Goal: Information Seeking & Learning: Learn about a topic

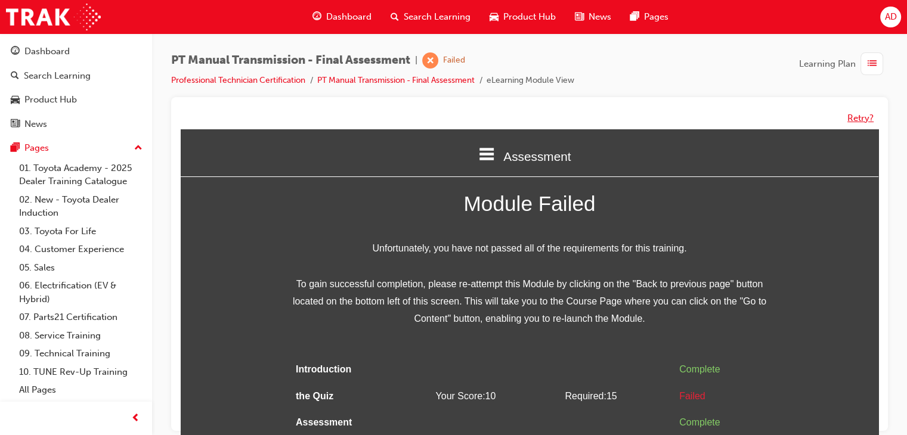
click at [853, 112] on button "Retry?" at bounding box center [860, 118] width 26 height 14
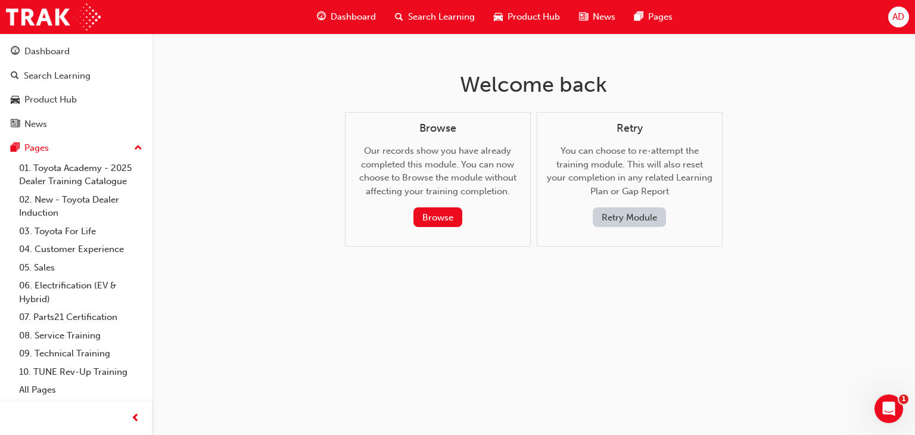
click at [647, 219] on button "Retry Module" at bounding box center [629, 217] width 73 height 20
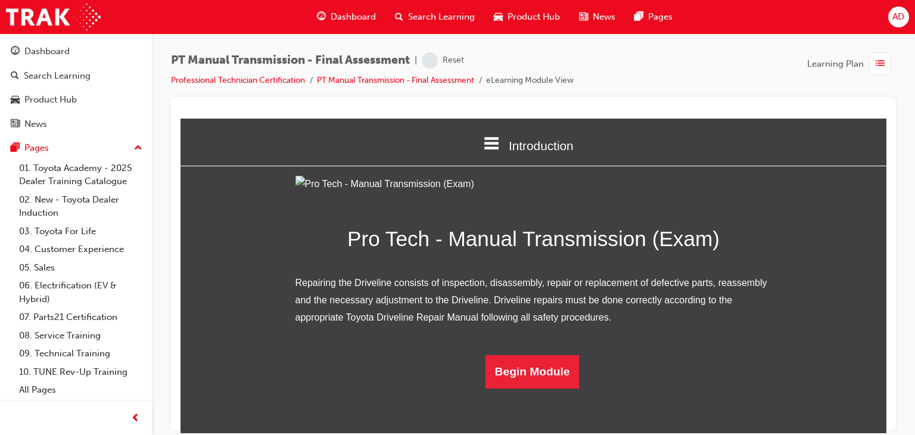
scroll to position [87, 0]
click at [563, 388] on button "Begin Module" at bounding box center [533, 371] width 94 height 33
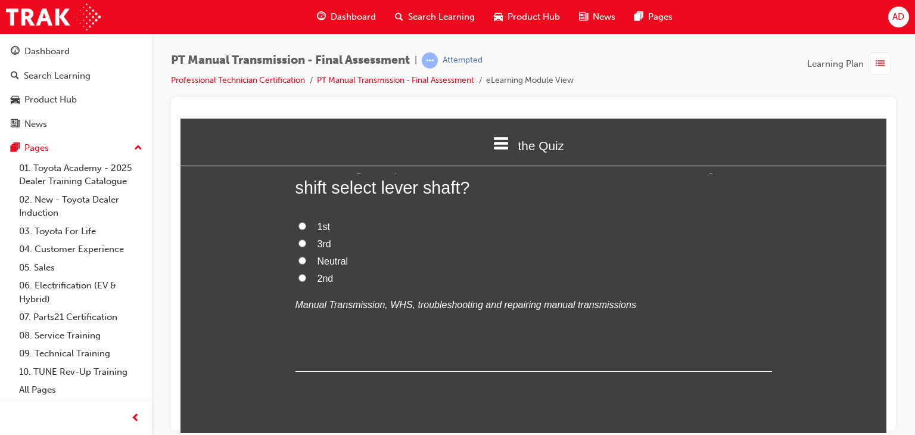
scroll to position [0, 0]
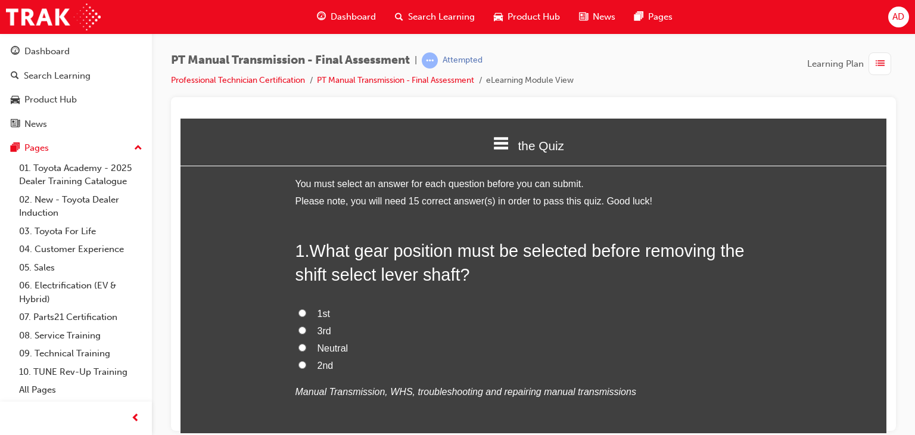
click at [318, 345] on span "Neutral" at bounding box center [333, 348] width 31 height 10
click at [306, 345] on input "Neutral" at bounding box center [303, 347] width 8 height 8
radio input "true"
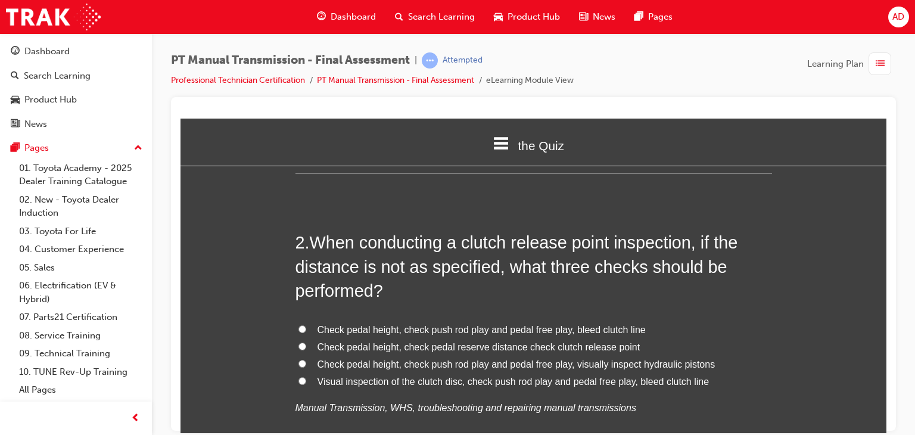
scroll to position [286, 0]
click at [299, 328] on input "Check pedal height, check push rod play and pedal free play, bleed clutch line" at bounding box center [303, 328] width 8 height 8
radio input "true"
click at [299, 349] on input "Check pedal height, check pedal reserve distance check clutch release point" at bounding box center [303, 346] width 8 height 8
radio input "true"
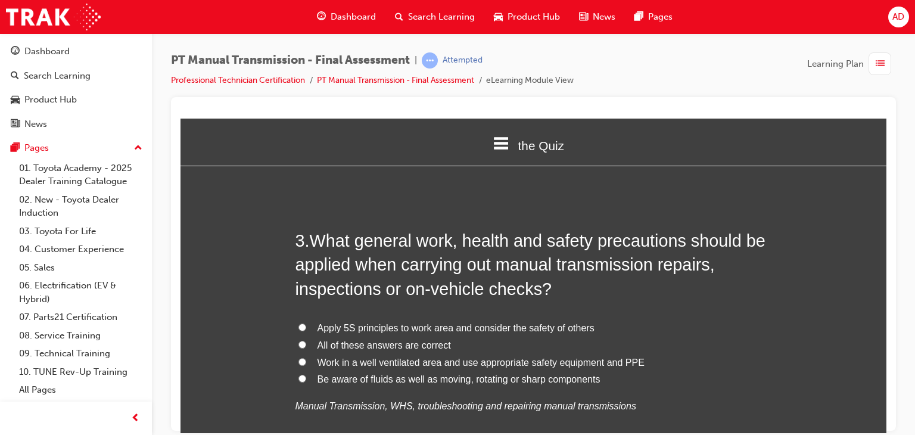
scroll to position [596, 0]
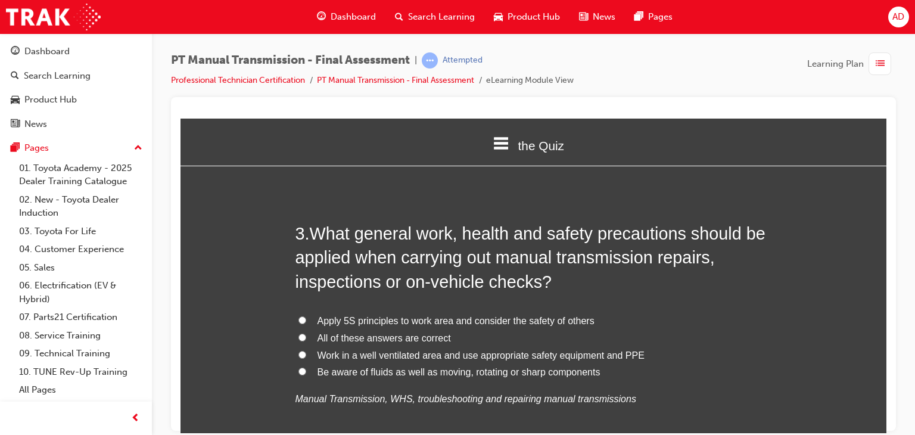
click at [299, 336] on input "All of these answers are correct" at bounding box center [303, 337] width 8 height 8
radio input "true"
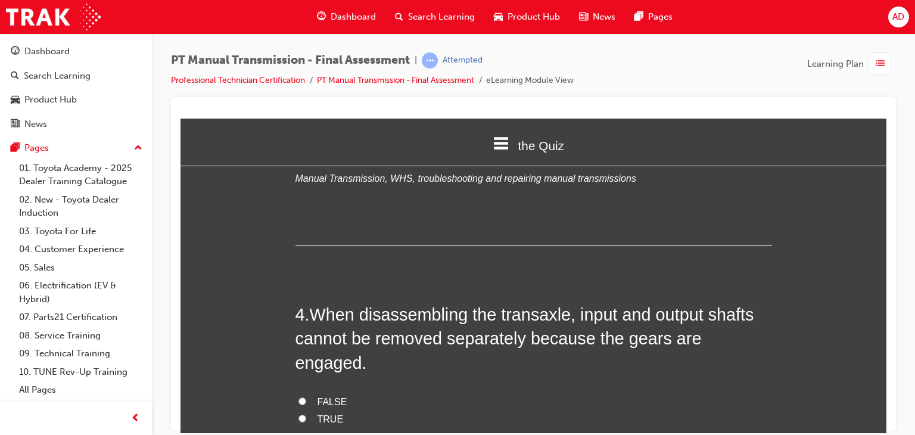
scroll to position [825, 0]
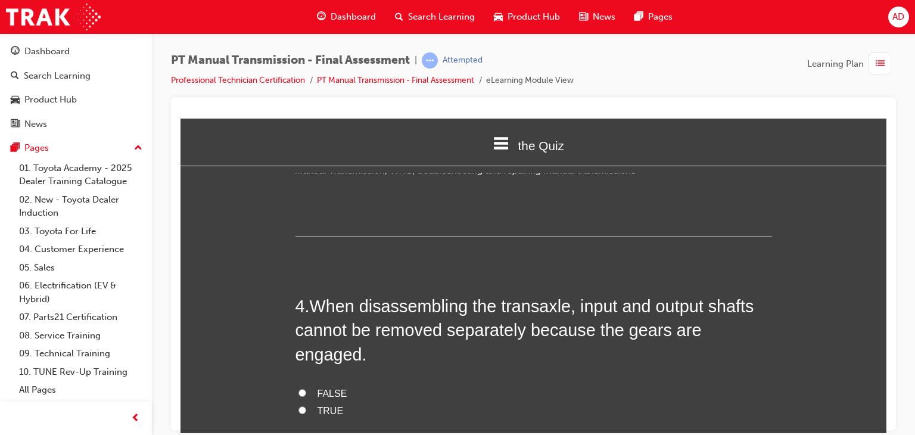
drag, startPoint x: 884, startPoint y: 176, endPoint x: 1079, endPoint y: 299, distance: 230.3
click at [578, 320] on span "When disassembling the transaxle, input and output shafts cannot be removed sep…" at bounding box center [525, 329] width 459 height 67
click at [299, 406] on input "TRUE" at bounding box center [303, 410] width 8 height 8
radio input "true"
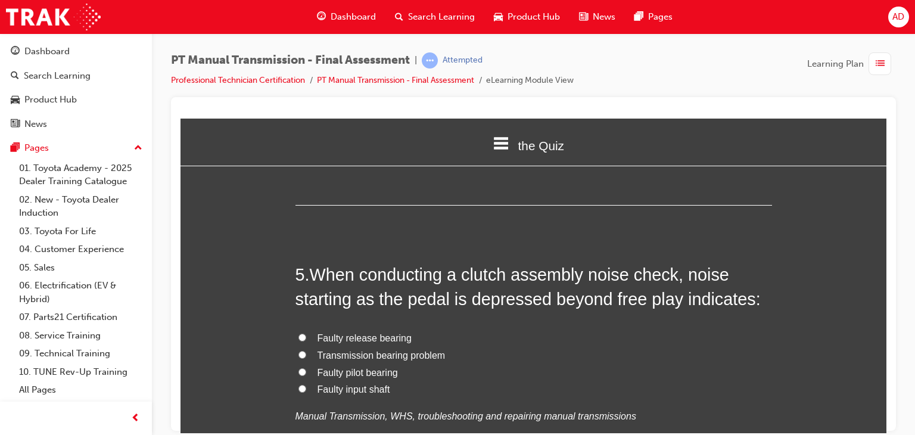
scroll to position [1135, 0]
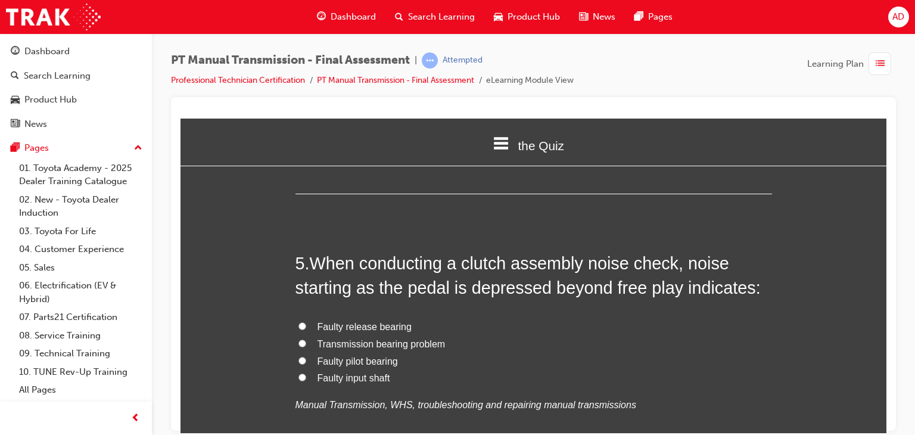
click at [299, 322] on input "Faulty release bearing" at bounding box center [303, 326] width 8 height 8
radio input "true"
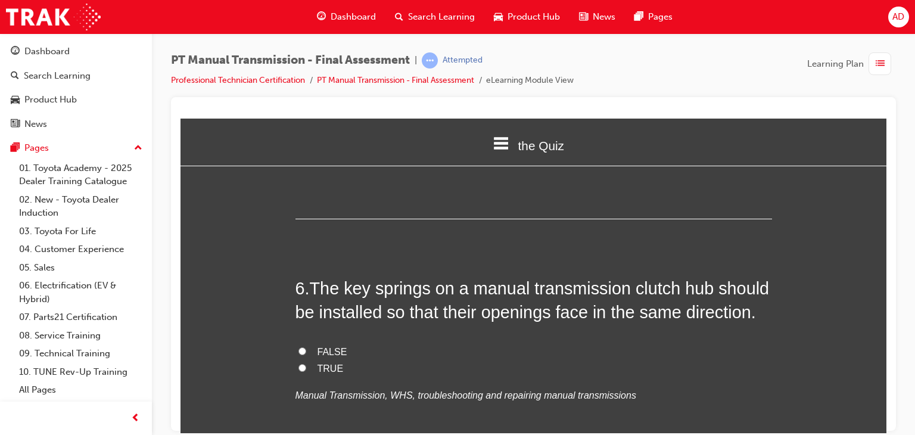
scroll to position [1397, 0]
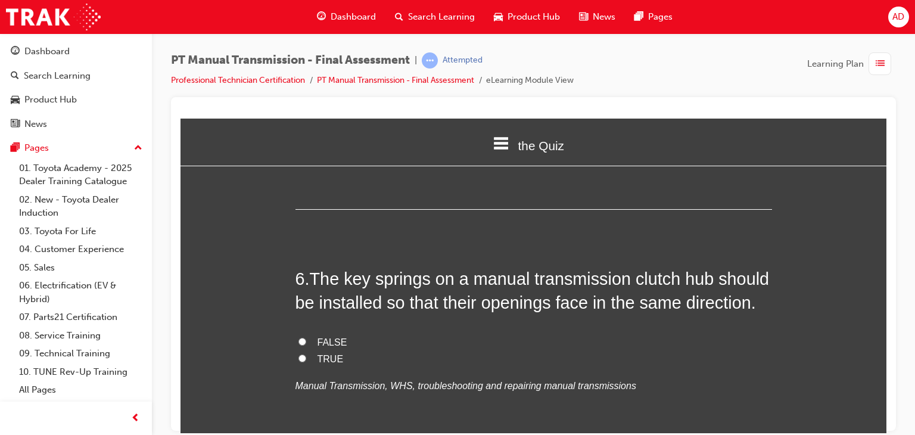
click at [299, 337] on input "FALSE" at bounding box center [303, 341] width 8 height 8
radio input "true"
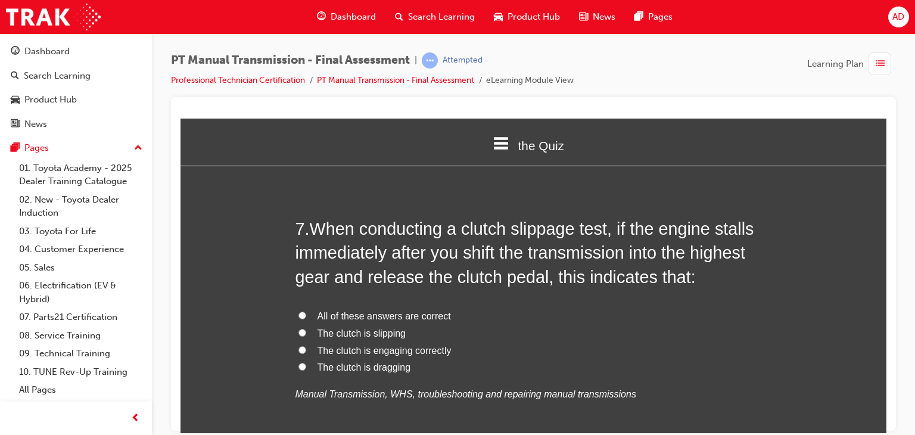
scroll to position [1707, 0]
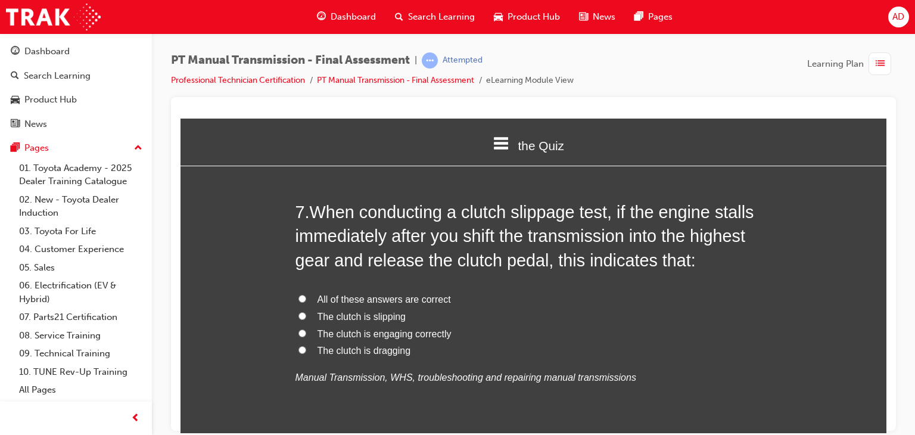
click at [299, 346] on input "The clutch is dragging" at bounding box center [303, 350] width 8 height 8
radio input "true"
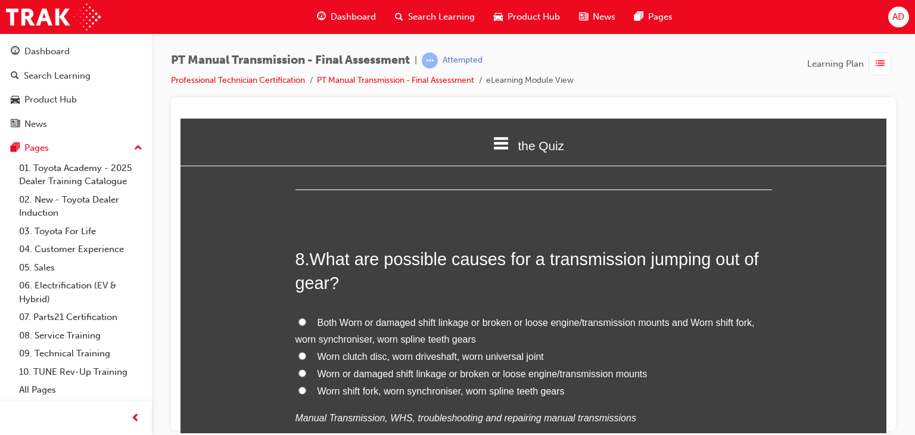
scroll to position [1978, 0]
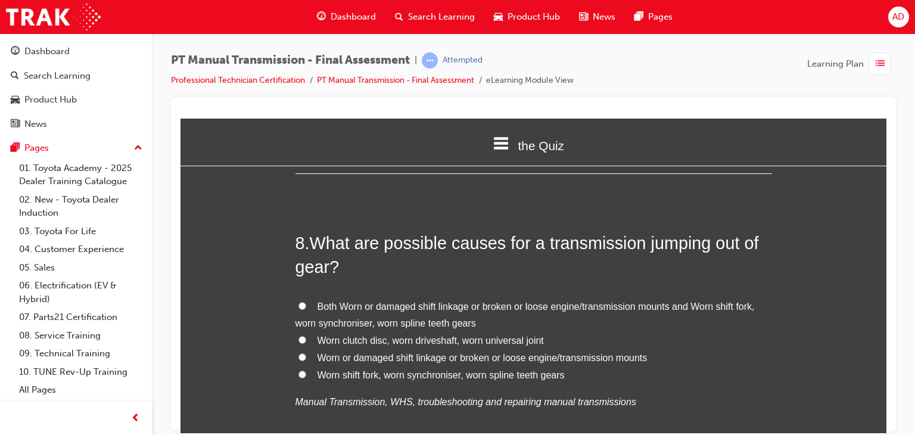
click at [299, 370] on input "Worn shift fork, worn synchroniser, worn spline teeth gears" at bounding box center [303, 374] width 8 height 8
radio input "true"
click at [299, 302] on input "Both Worn or damaged shift linkage or broken or loose engine/transmission mount…" at bounding box center [303, 306] width 8 height 8
radio input "true"
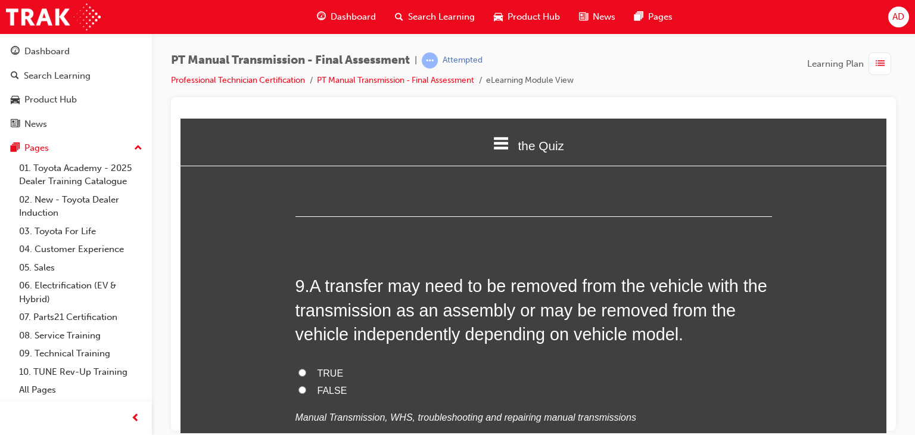
scroll to position [2240, 0]
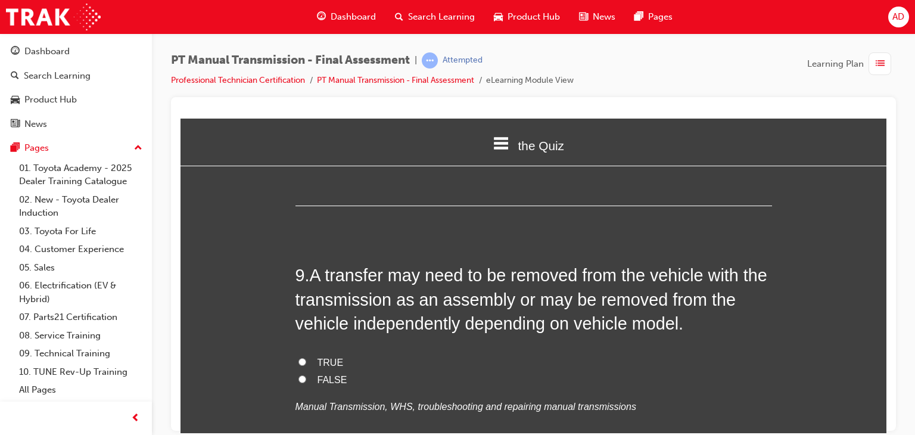
click at [299, 358] on input "TRUE" at bounding box center [303, 362] width 8 height 8
radio input "true"
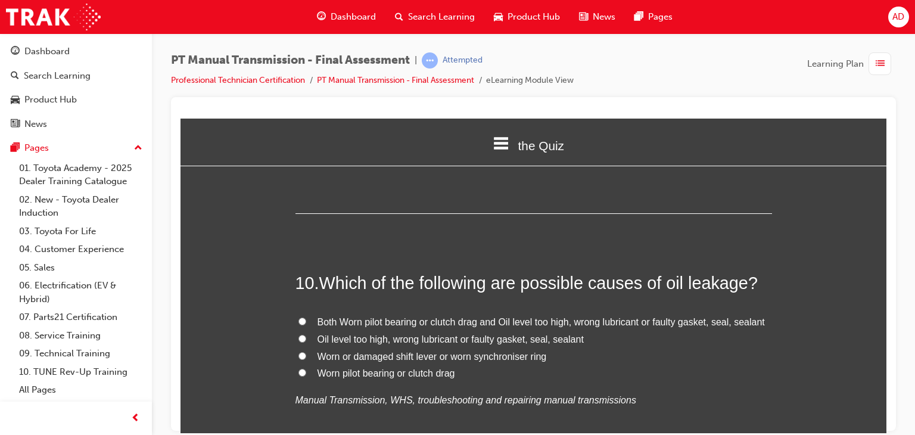
scroll to position [2502, 0]
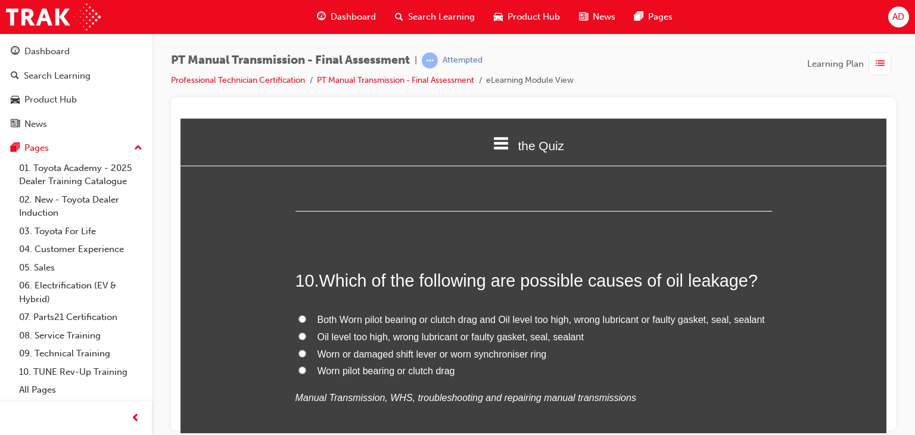
click at [303, 328] on label "Oil level too high, wrong lubricant or faulty gasket, seal, sealant" at bounding box center [534, 336] width 477 height 17
click at [303, 332] on input "Oil level too high, wrong lubricant or faulty gasket, seal, sealant" at bounding box center [303, 336] width 8 height 8
radio input "true"
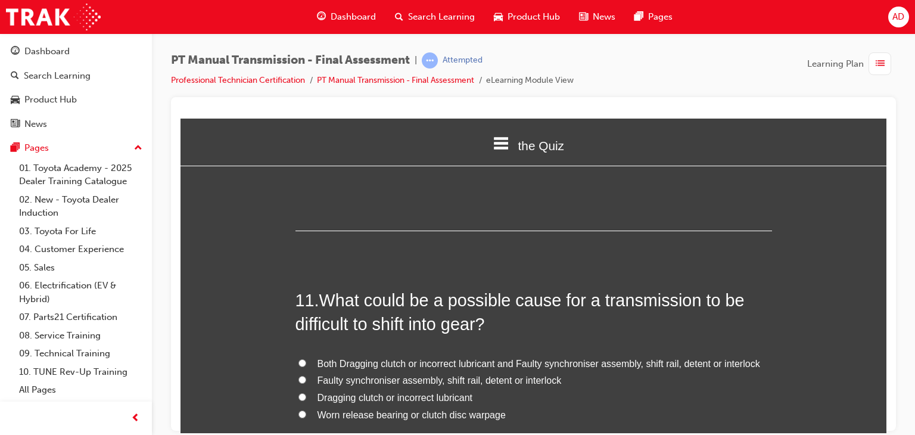
scroll to position [2740, 0]
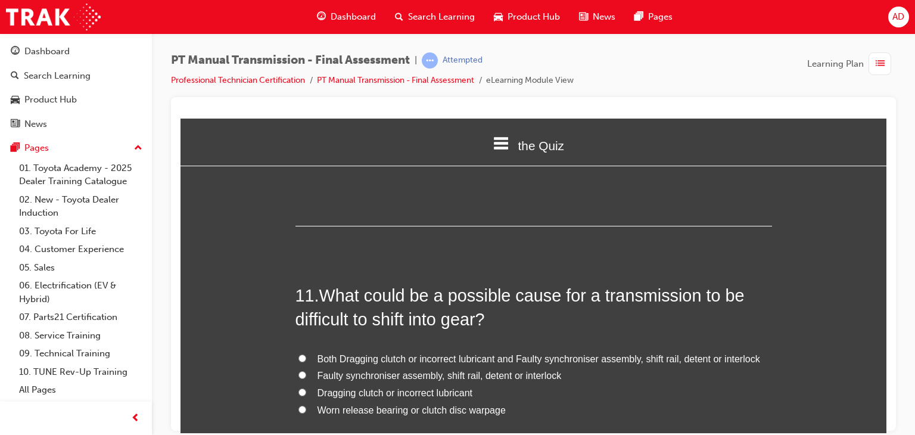
click at [347, 405] on span "Worn release bearing or clutch disc warpage" at bounding box center [412, 410] width 188 height 10
click at [306, 405] on input "Worn release bearing or clutch disc warpage" at bounding box center [303, 409] width 8 height 8
radio input "true"
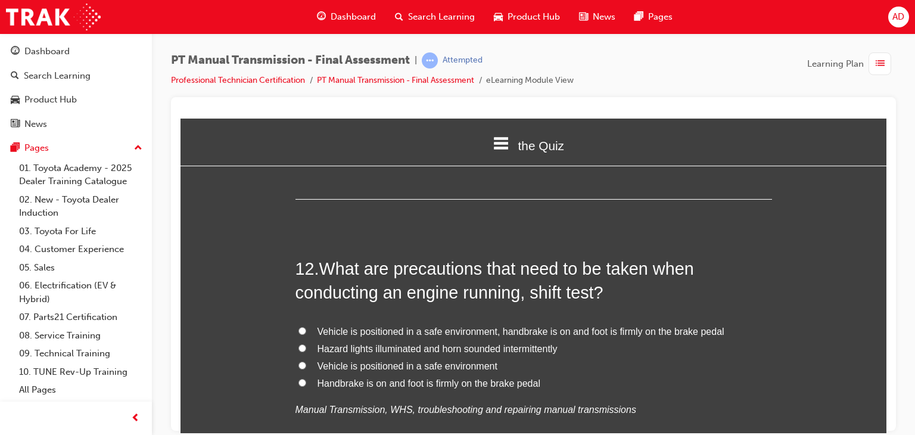
scroll to position [3050, 0]
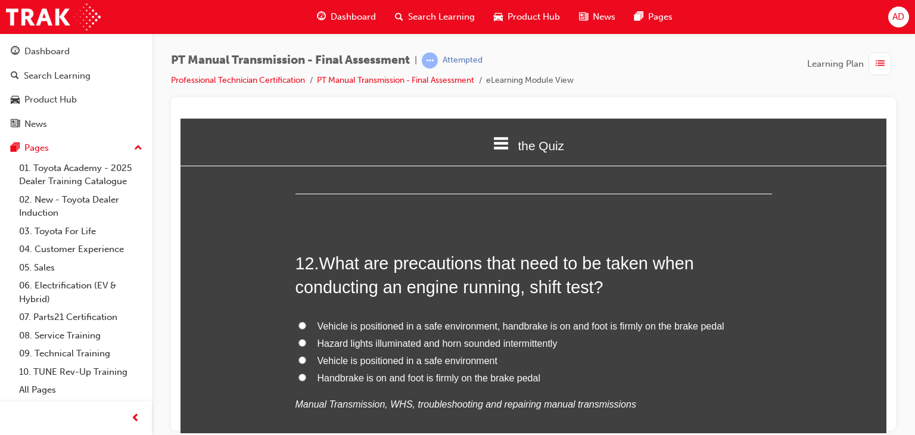
click at [299, 321] on input "Vehicle is positioned in a safe environment, handbrake is on and foot is firmly…" at bounding box center [303, 325] width 8 height 8
radio input "true"
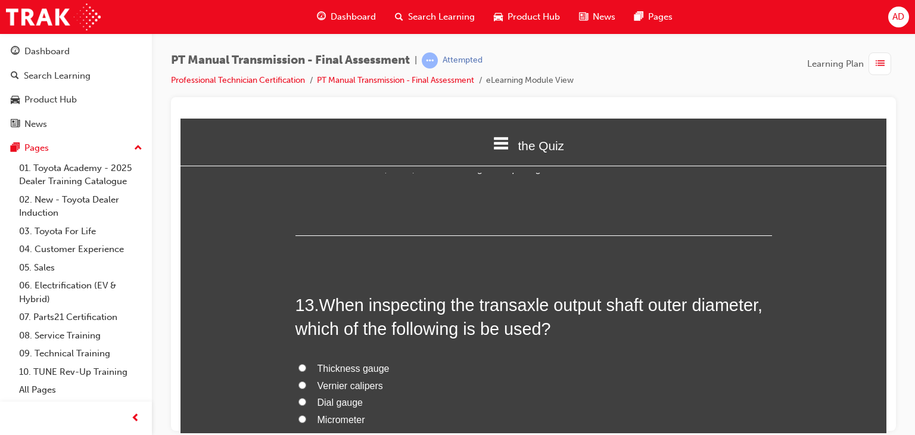
scroll to position [3289, 0]
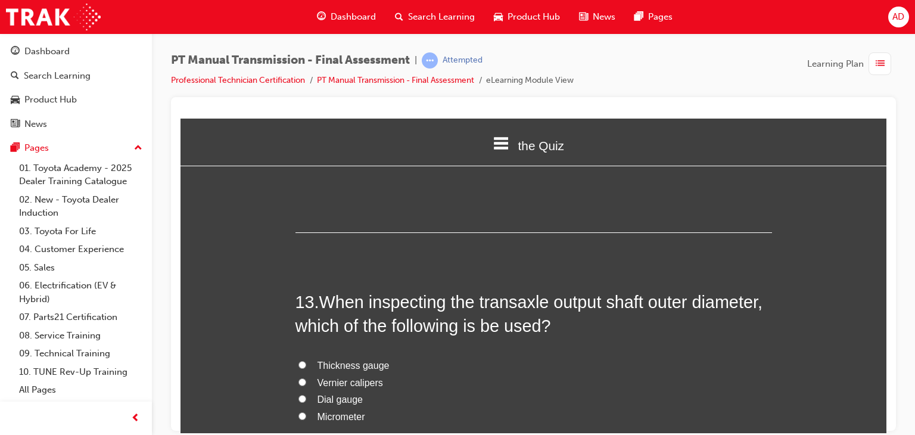
click at [305, 408] on label "Micrometer" at bounding box center [534, 416] width 477 height 17
click at [305, 412] on input "Micrometer" at bounding box center [303, 416] width 8 height 8
radio input "true"
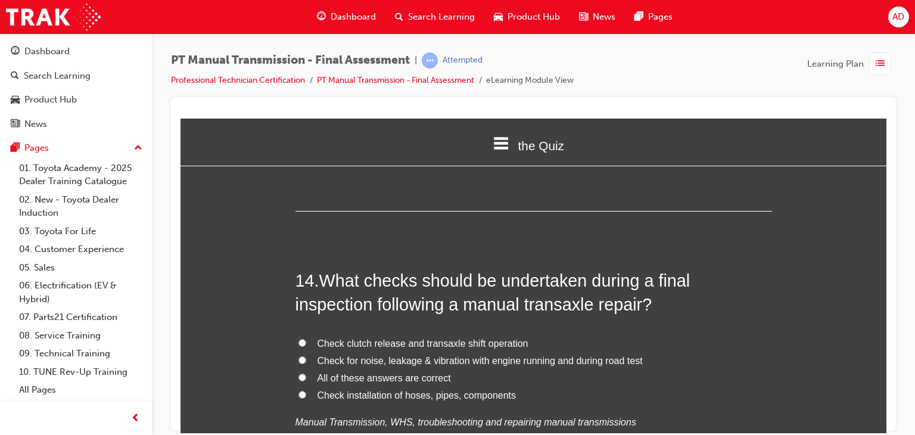
scroll to position [3599, 0]
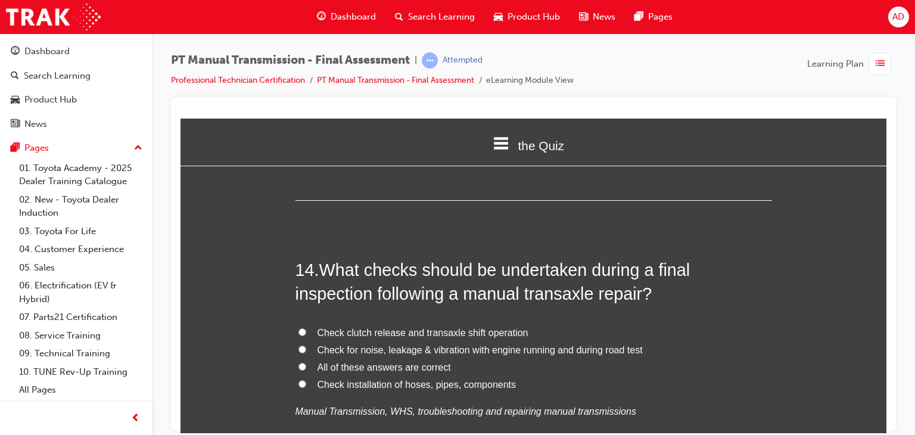
click at [299, 362] on input "All of these answers are correct" at bounding box center [303, 366] width 8 height 8
radio input "true"
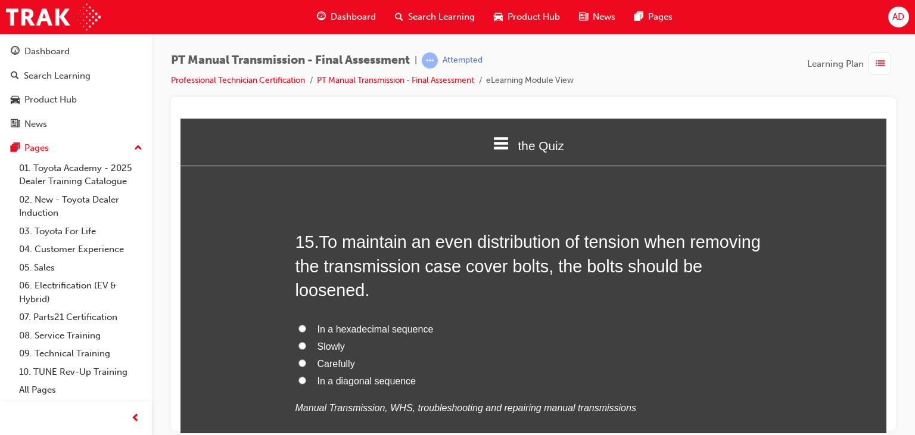
scroll to position [3909, 0]
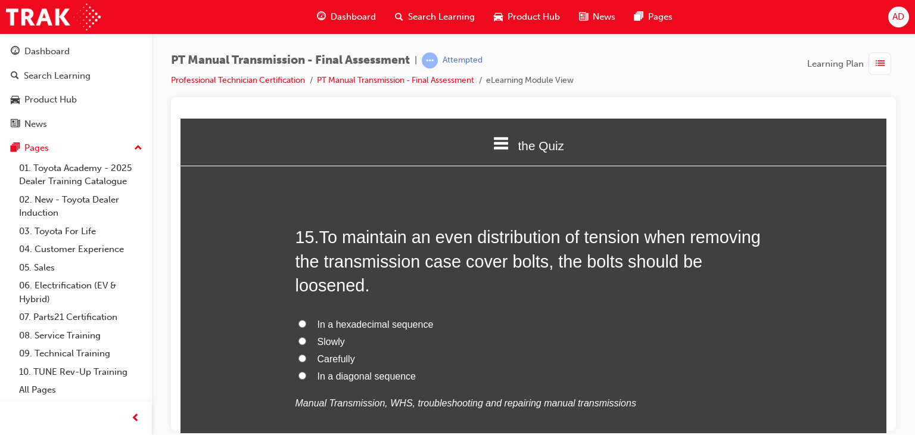
click at [372, 371] on span "In a diagonal sequence" at bounding box center [367, 376] width 98 height 10
click at [306, 371] on input "In a diagonal sequence" at bounding box center [303, 375] width 8 height 8
radio input "true"
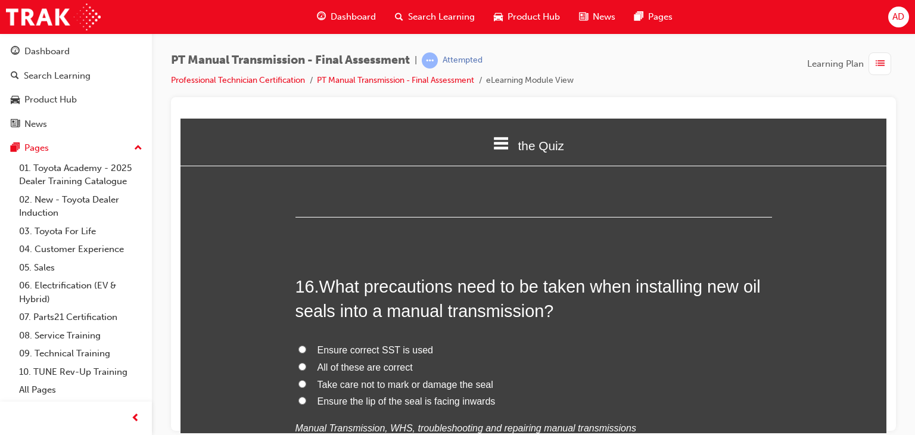
scroll to position [4171, 0]
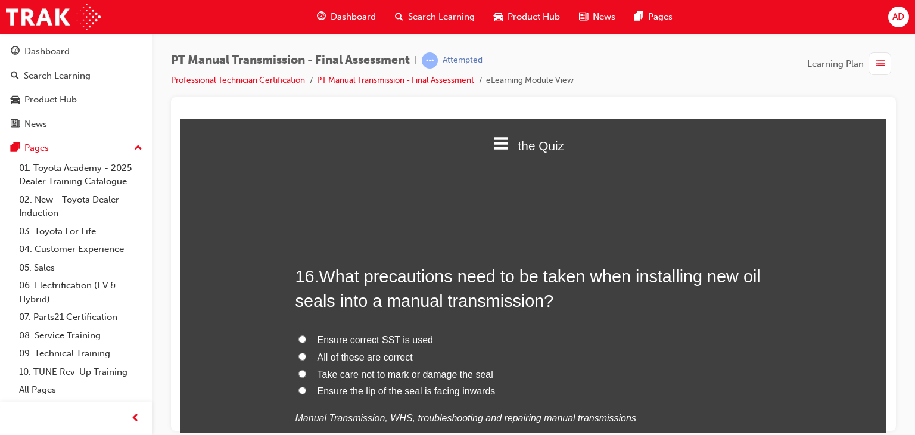
click at [299, 352] on input "All of these are correct" at bounding box center [303, 356] width 8 height 8
radio input "true"
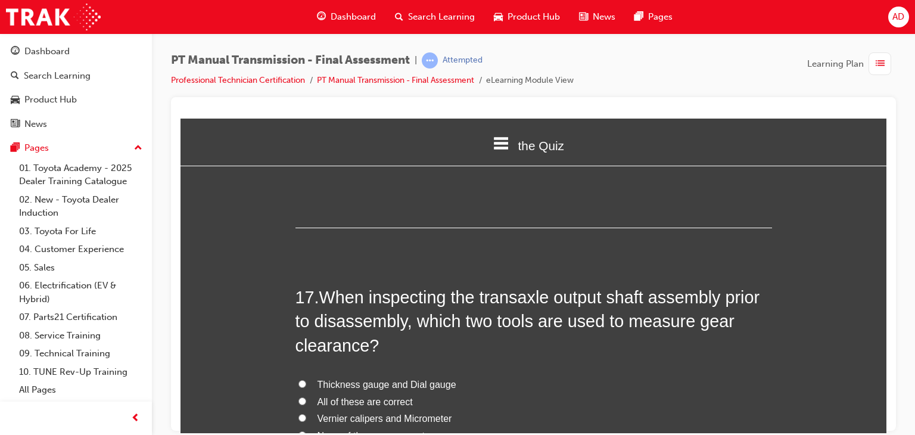
scroll to position [4433, 0]
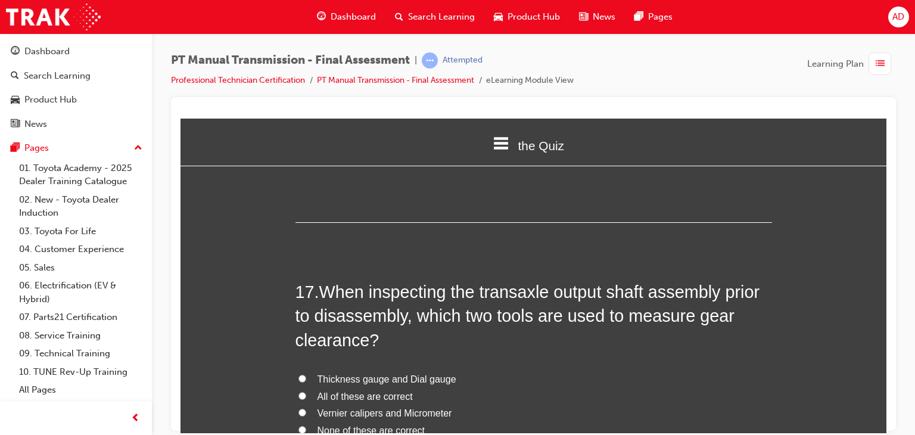
click at [299, 374] on input "Thickness gauge and Dial gauge" at bounding box center [303, 378] width 8 height 8
radio input "true"
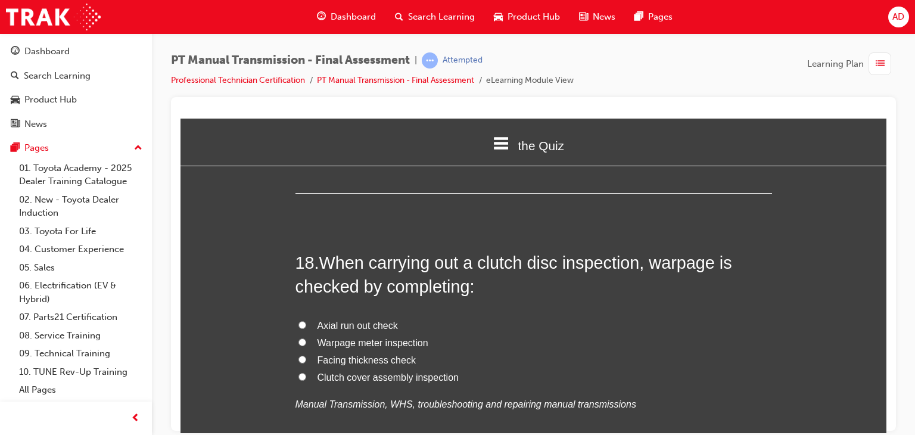
scroll to position [4767, 0]
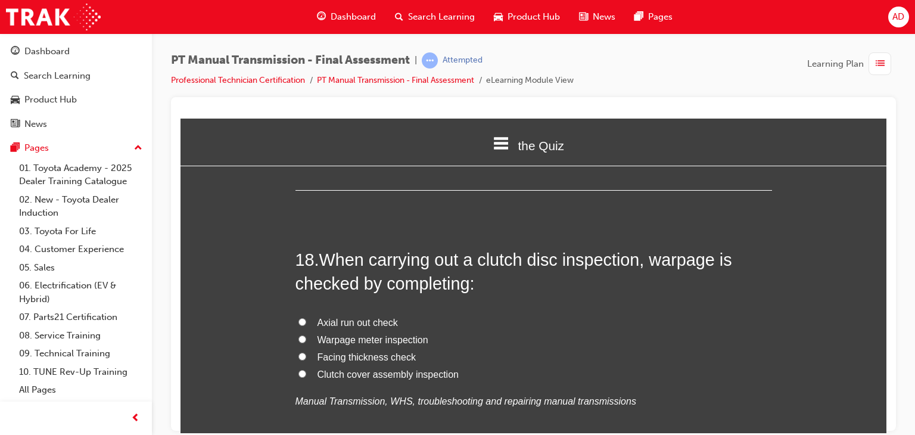
click at [375, 352] on span "Facing thickness check" at bounding box center [367, 357] width 98 height 10
click at [306, 352] on input "Facing thickness check" at bounding box center [303, 356] width 8 height 8
radio input "true"
click at [375, 352] on span "Facing thickness check" at bounding box center [367, 357] width 98 height 10
click at [306, 352] on input "Facing thickness check" at bounding box center [303, 356] width 8 height 8
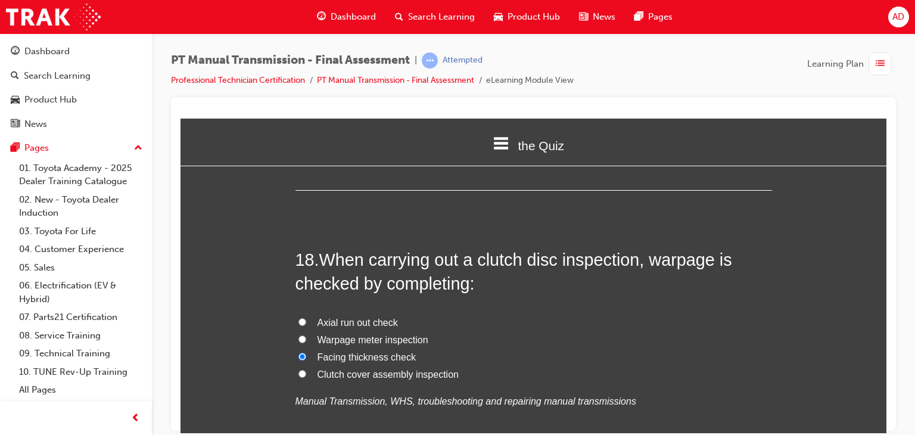
click at [375, 352] on span "Facing thickness check" at bounding box center [367, 357] width 98 height 10
click at [306, 352] on input "Facing thickness check" at bounding box center [303, 356] width 8 height 8
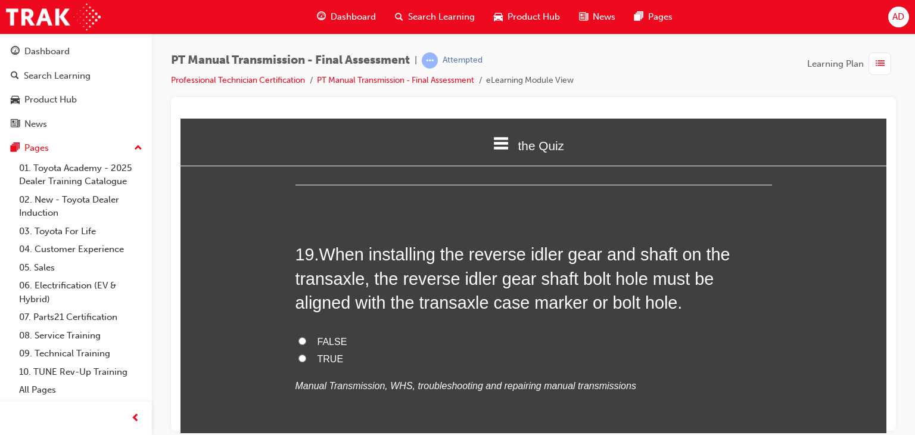
scroll to position [5053, 0]
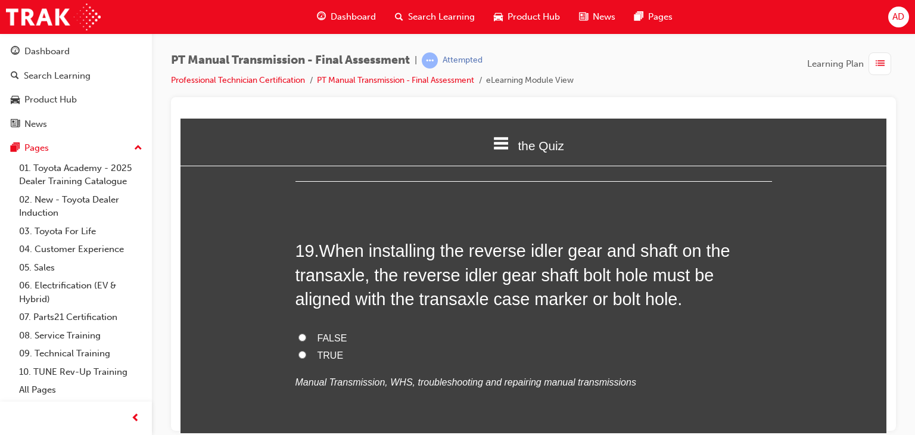
click at [299, 333] on input "FALSE" at bounding box center [303, 337] width 8 height 8
radio input "true"
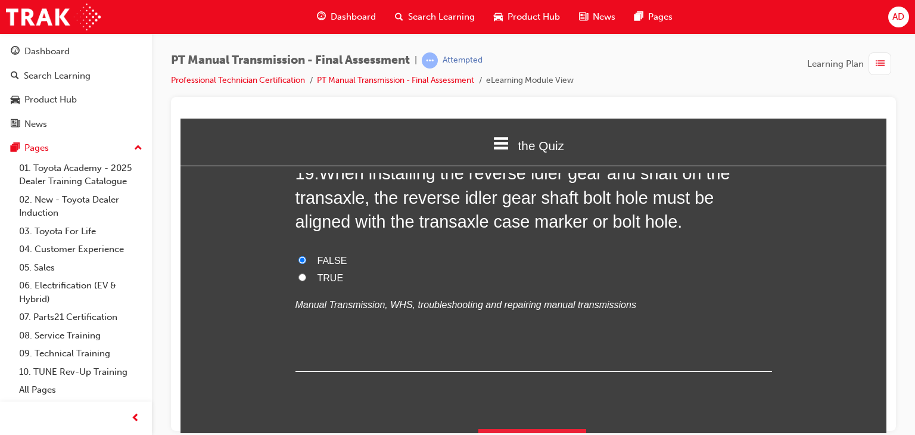
scroll to position [5133, 0]
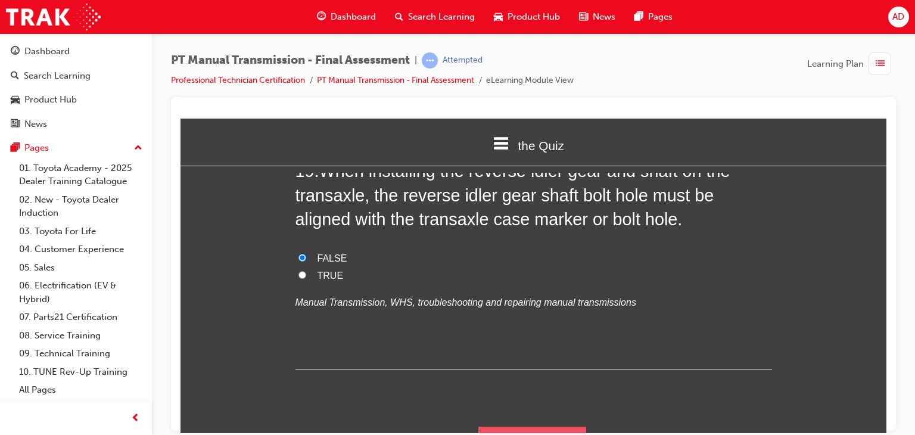
click at [539, 426] on button "Submit Answers" at bounding box center [533, 442] width 108 height 33
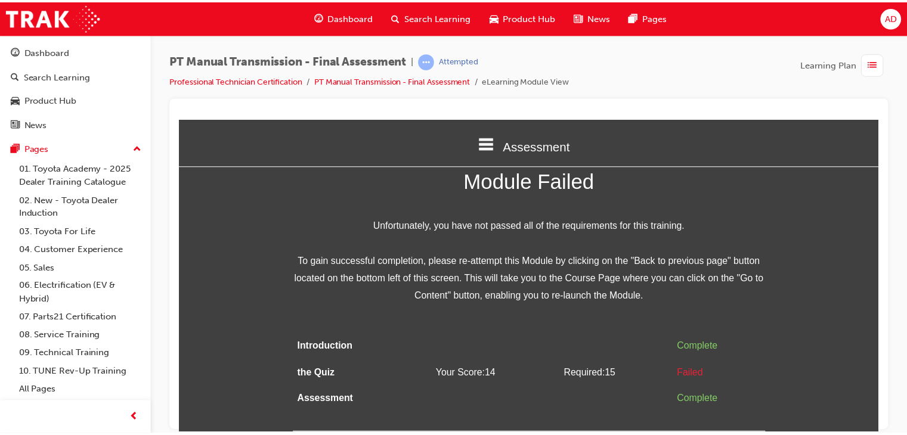
scroll to position [0, 0]
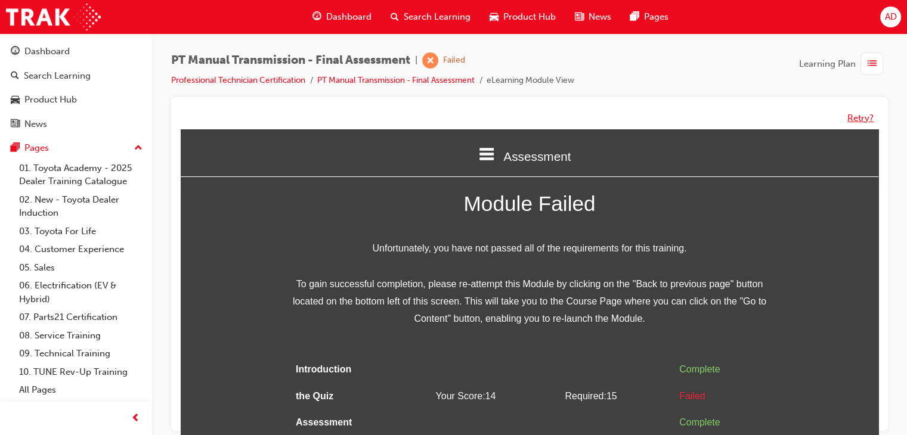
click at [853, 117] on button "Retry?" at bounding box center [860, 118] width 26 height 14
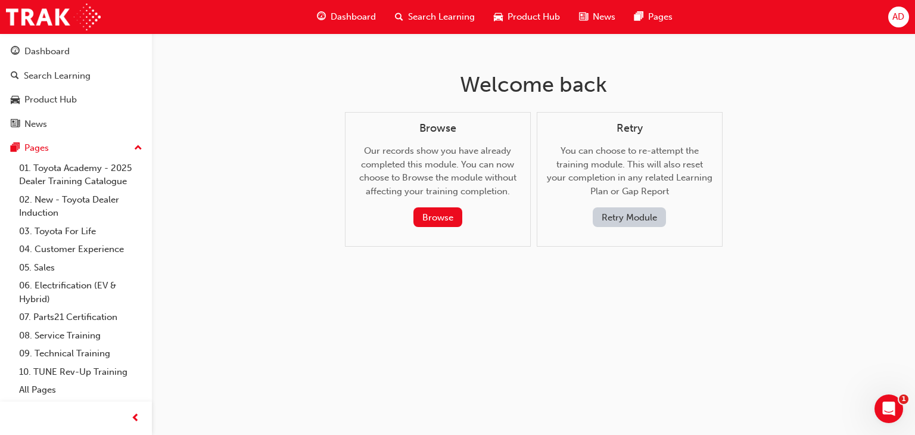
click at [619, 211] on button "Retry Module" at bounding box center [629, 217] width 73 height 20
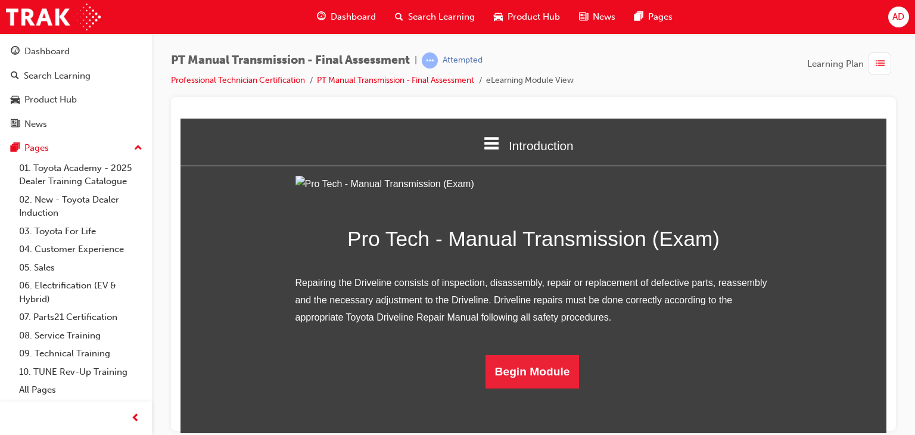
scroll to position [87, 0]
click at [538, 388] on button "Begin Module" at bounding box center [533, 371] width 94 height 33
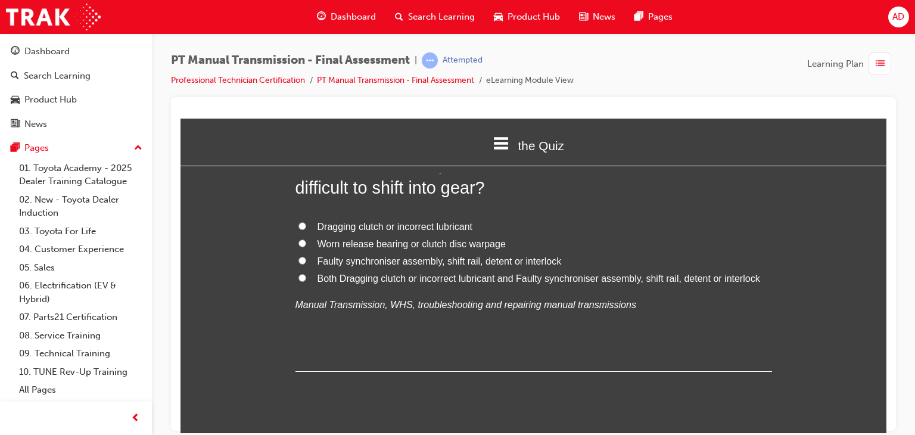
scroll to position [0, 0]
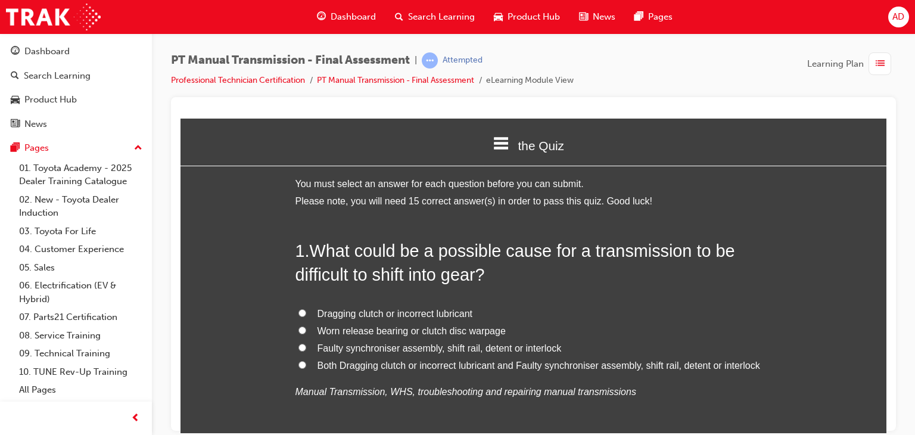
click at [299, 347] on input "Faulty synchroniser assembly, shift rail, detent or interlock" at bounding box center [303, 347] width 8 height 8
radio input "true"
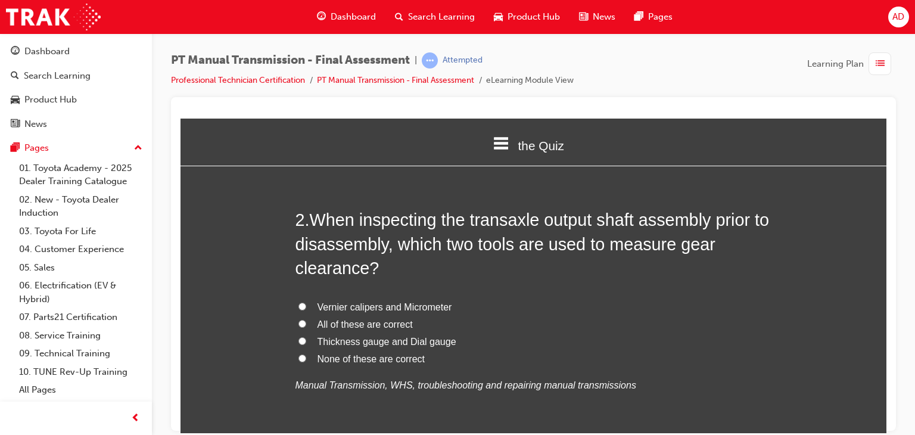
scroll to position [310, 0]
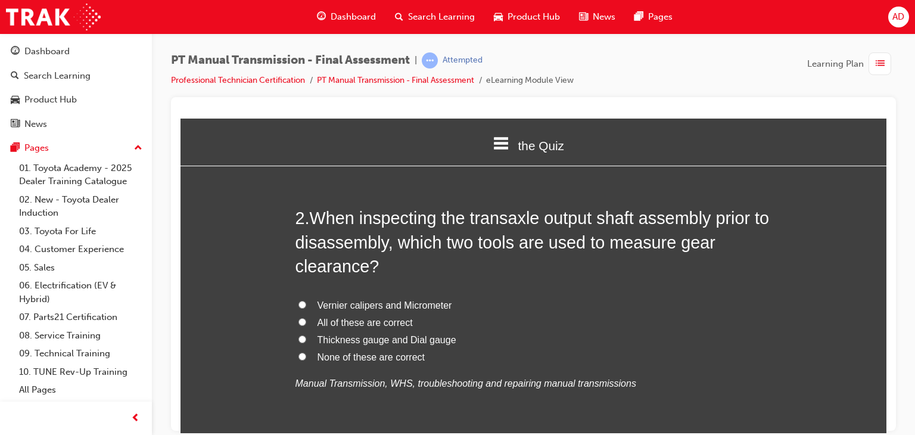
click at [299, 338] on input "Thickness gauge and Dial gauge" at bounding box center [303, 339] width 8 height 8
radio input "true"
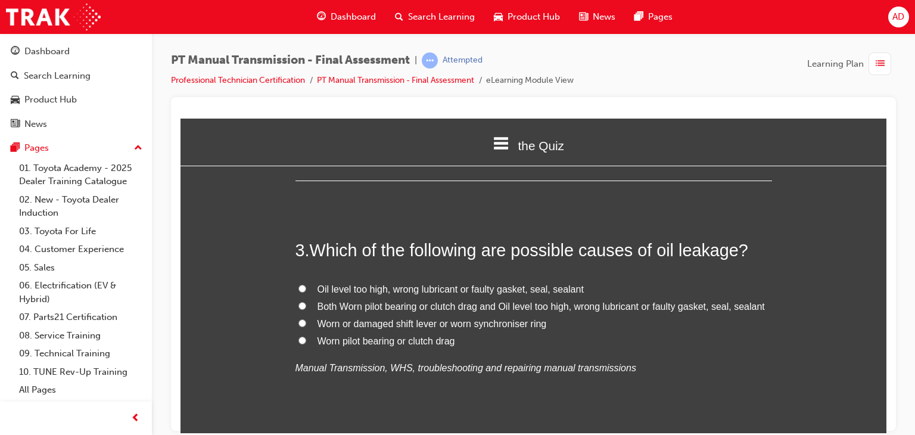
scroll to position [596, 0]
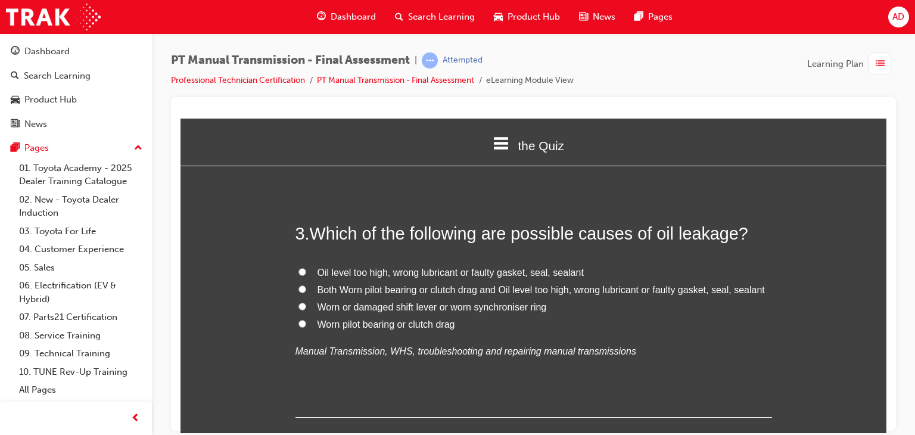
click at [299, 272] on input "Oil level too high, wrong lubricant or faulty gasket, seal, sealant" at bounding box center [303, 272] width 8 height 8
radio input "true"
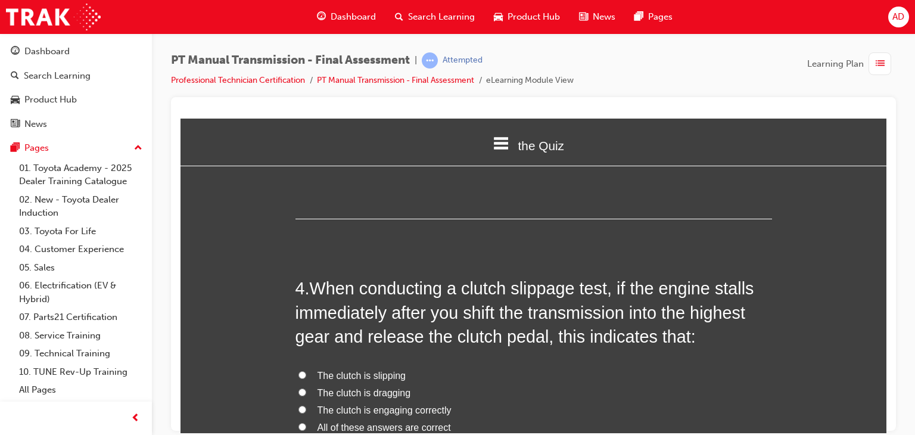
scroll to position [850, 0]
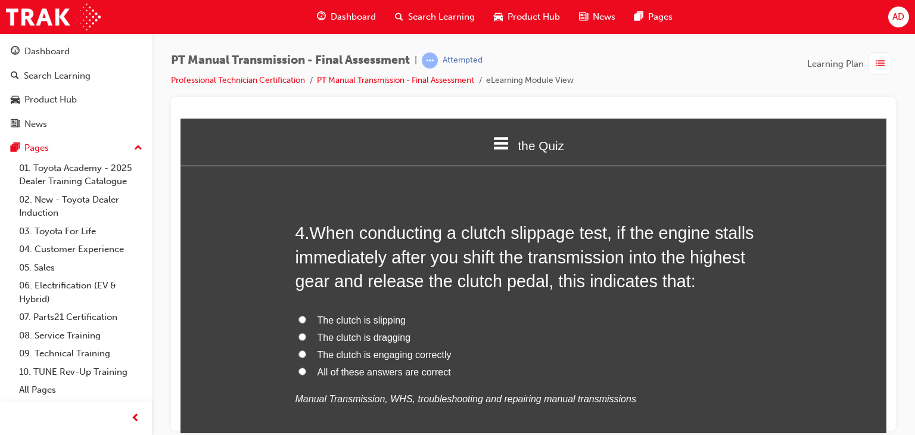
click at [299, 339] on input "The clutch is dragging" at bounding box center [303, 337] width 8 height 8
radio input "true"
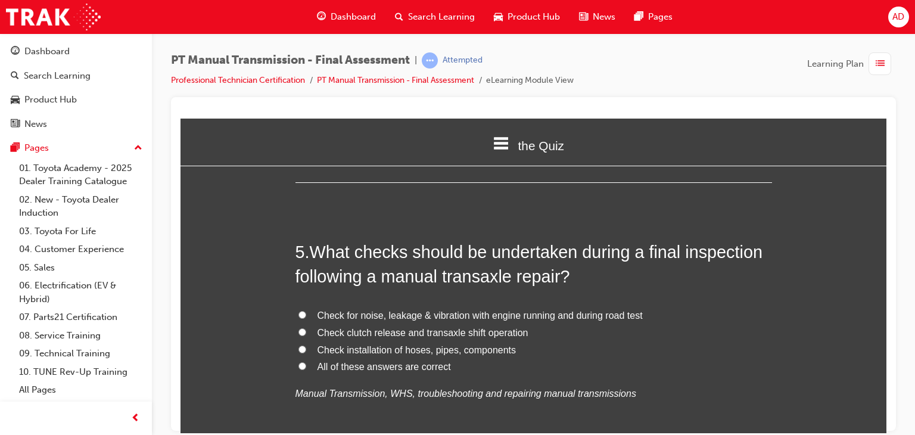
scroll to position [1136, 0]
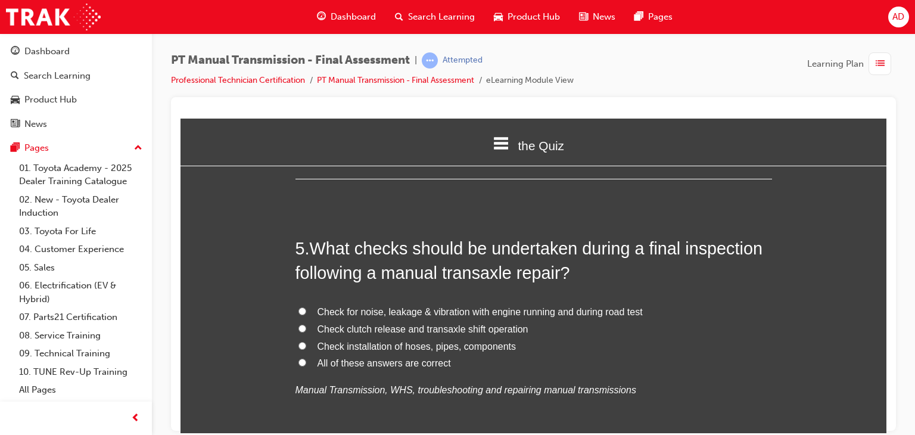
click at [299, 362] on input "All of these answers are correct" at bounding box center [303, 362] width 8 height 8
radio input "true"
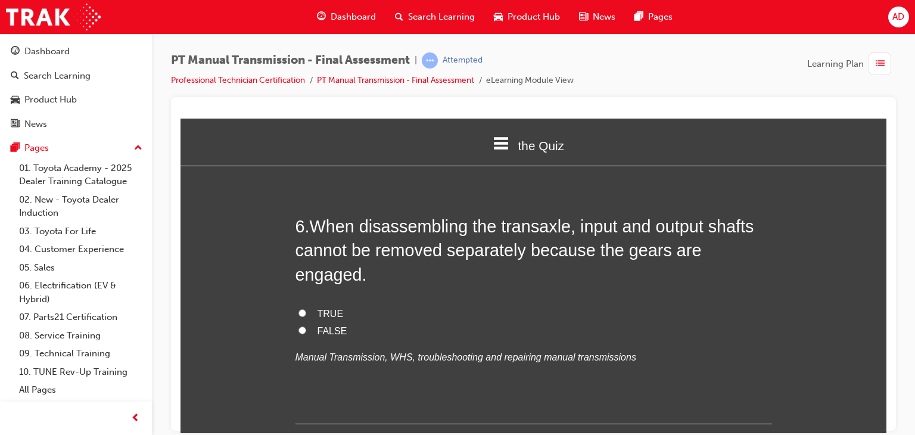
scroll to position [1446, 0]
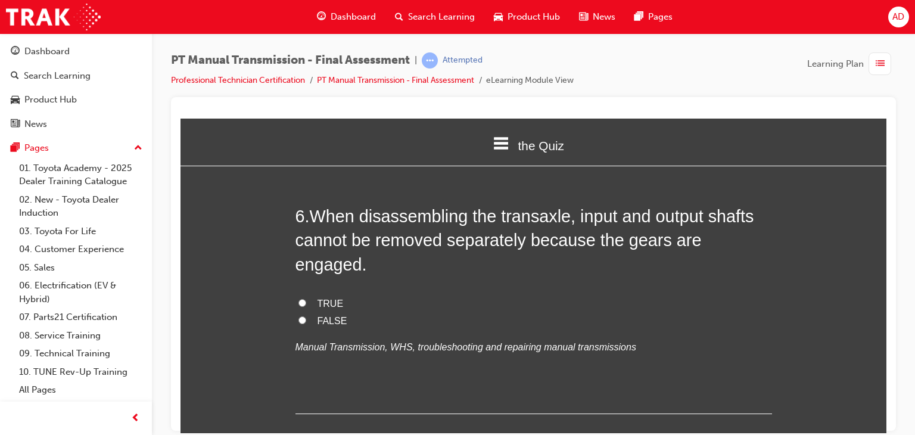
click at [299, 299] on input "TRUE" at bounding box center [303, 303] width 8 height 8
radio input "true"
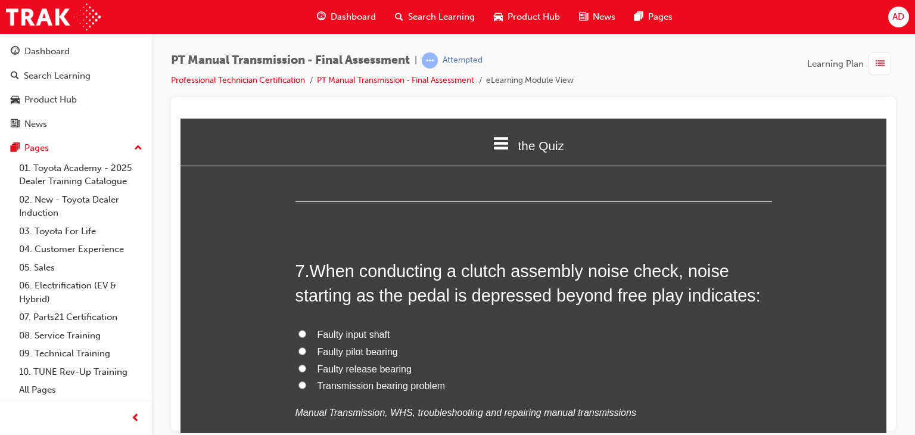
scroll to position [1660, 0]
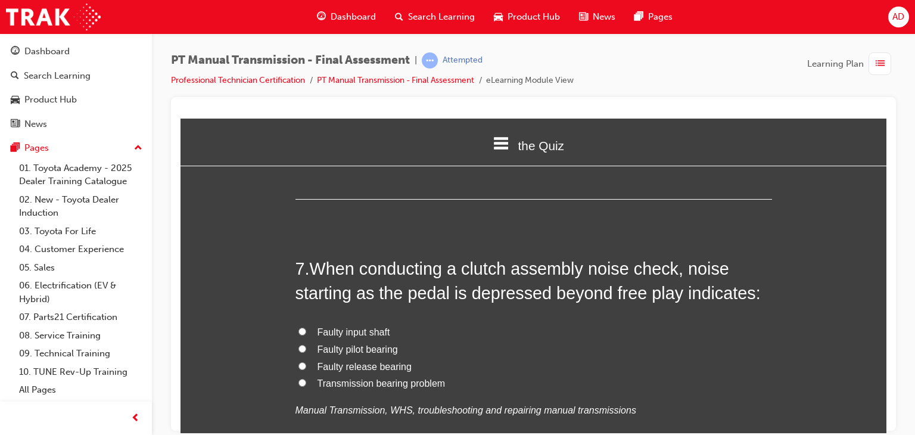
click at [299, 362] on input "Faulty release bearing" at bounding box center [303, 366] width 8 height 8
radio input "true"
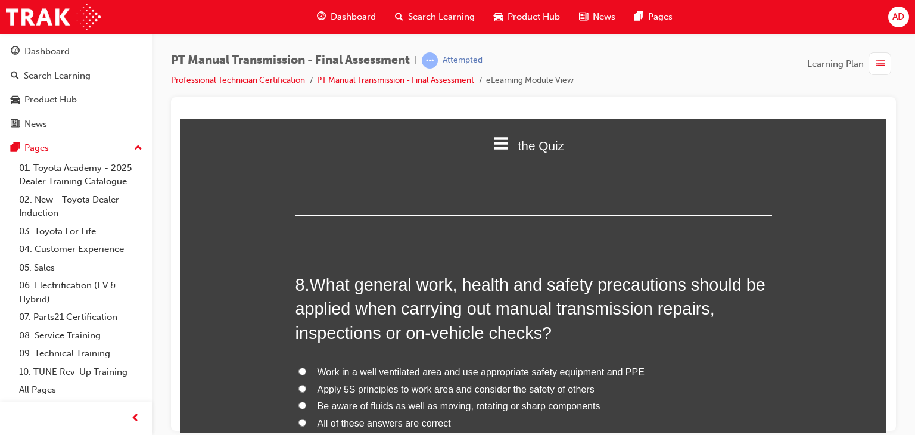
scroll to position [1923, 0]
click at [300, 418] on input "All of these answers are correct" at bounding box center [303, 422] width 8 height 8
radio input "true"
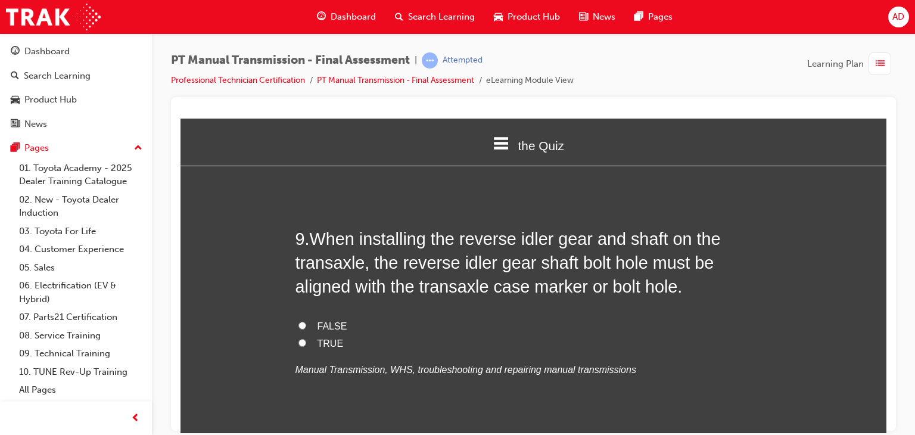
scroll to position [2280, 0]
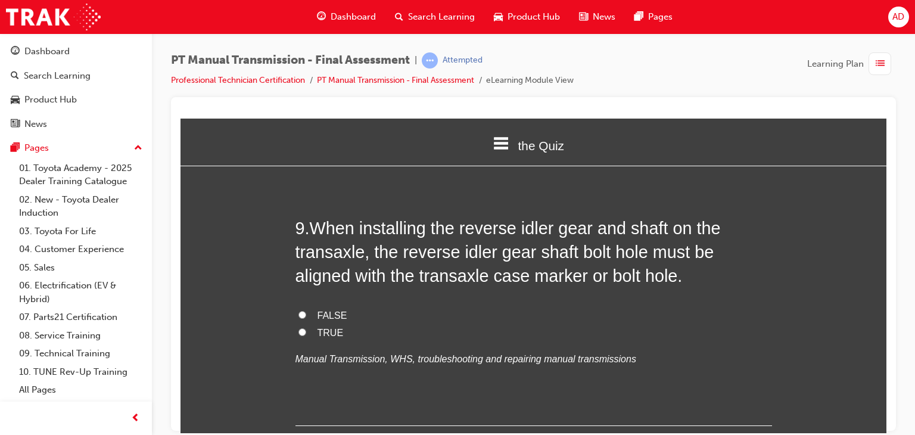
click at [299, 311] on input "FALSE" at bounding box center [303, 315] width 8 height 8
radio input "true"
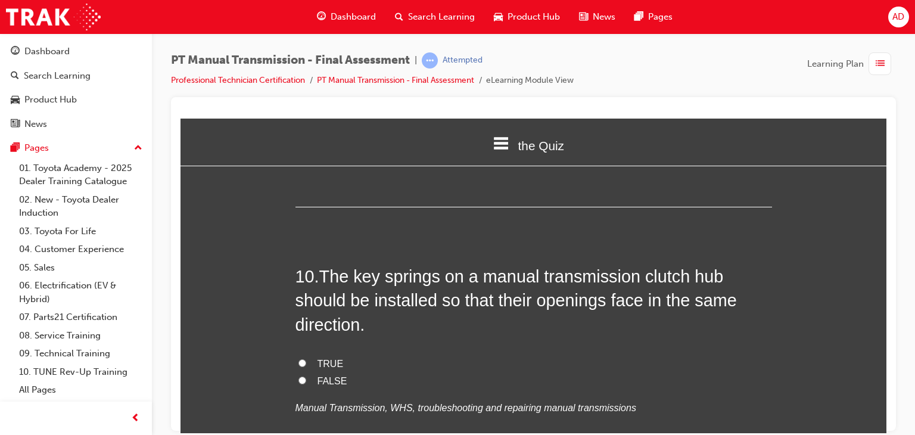
scroll to position [2519, 0]
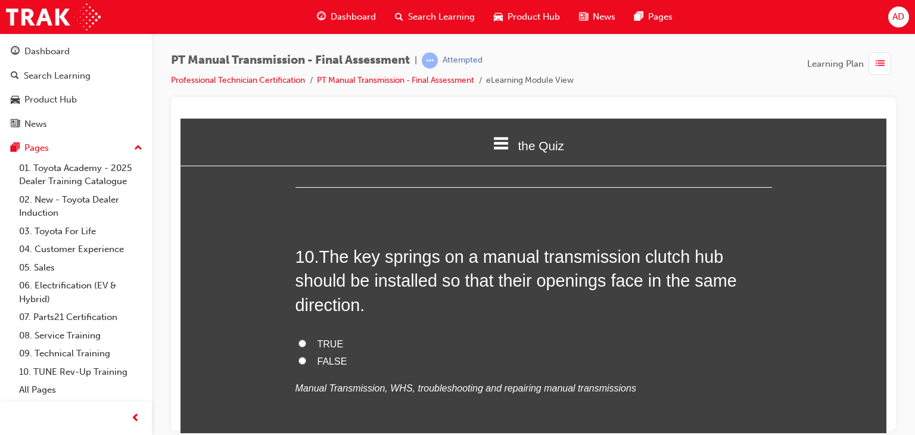
click at [299, 356] on input "FALSE" at bounding box center [303, 360] width 8 height 8
radio input "true"
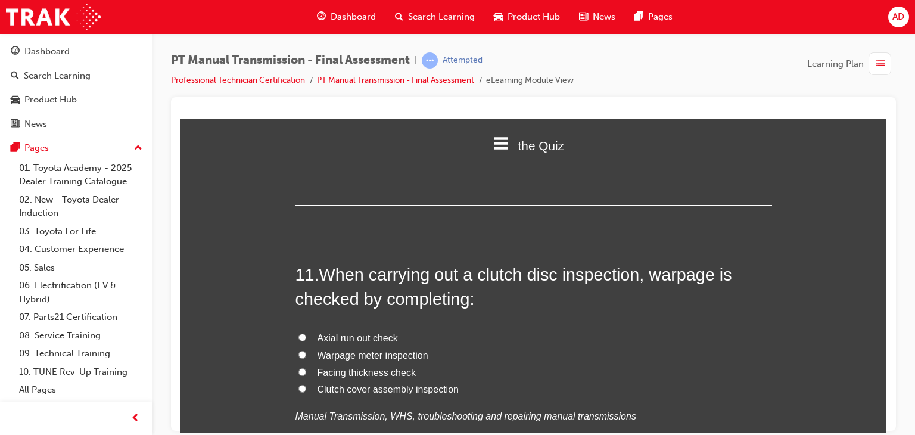
scroll to position [2781, 0]
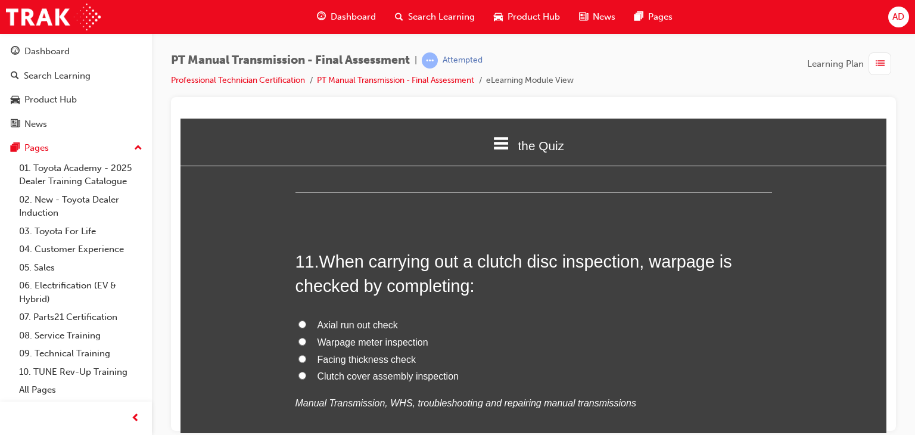
click at [391, 354] on span "Facing thickness check" at bounding box center [367, 359] width 98 height 10
click at [306, 355] on input "Facing thickness check" at bounding box center [303, 359] width 8 height 8
radio input "true"
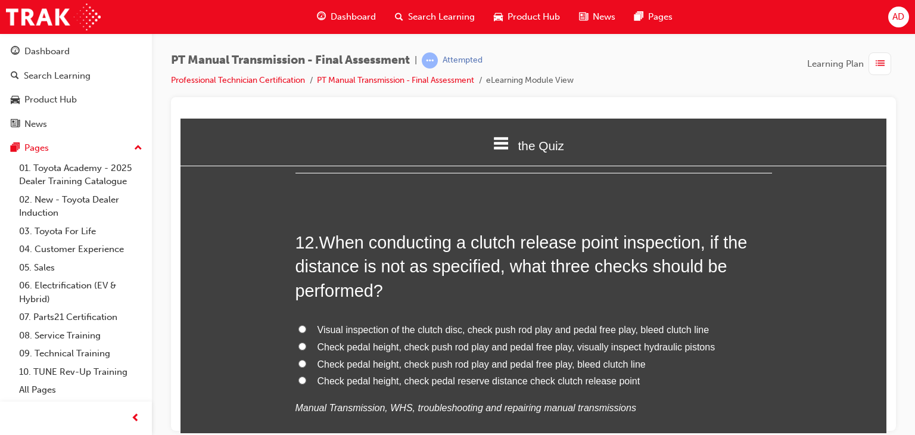
scroll to position [3091, 0]
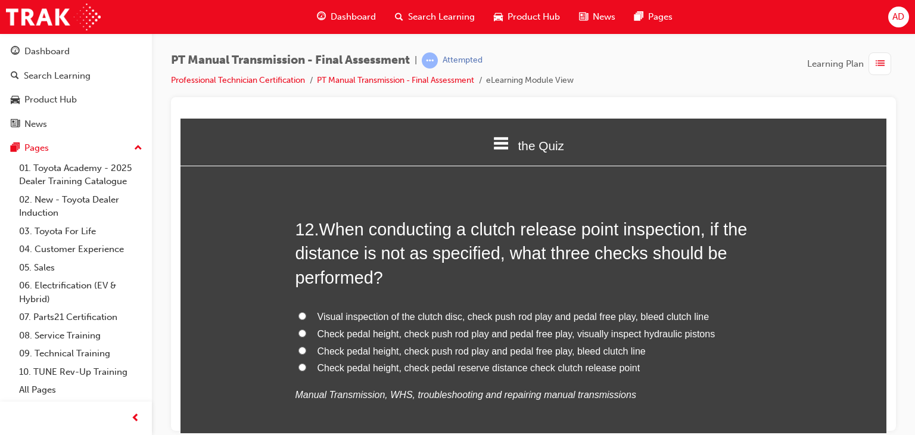
click at [299, 363] on input "Check pedal height, check pedal reserve distance check clutch release point" at bounding box center [303, 367] width 8 height 8
radio input "true"
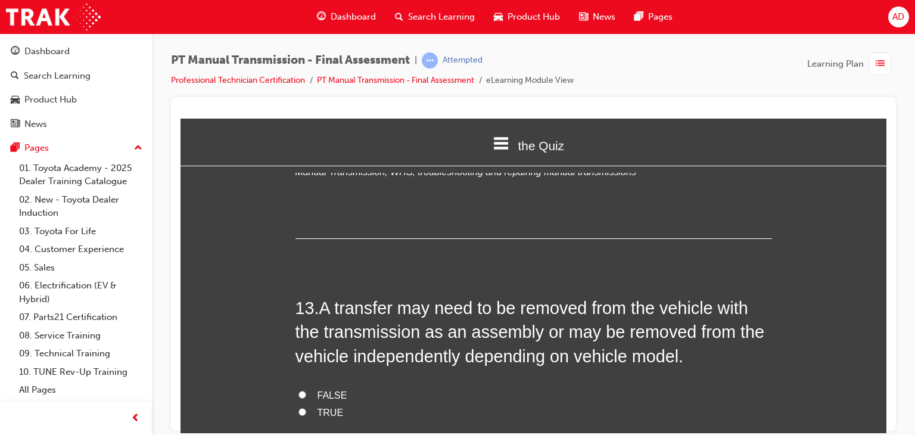
scroll to position [3329, 0]
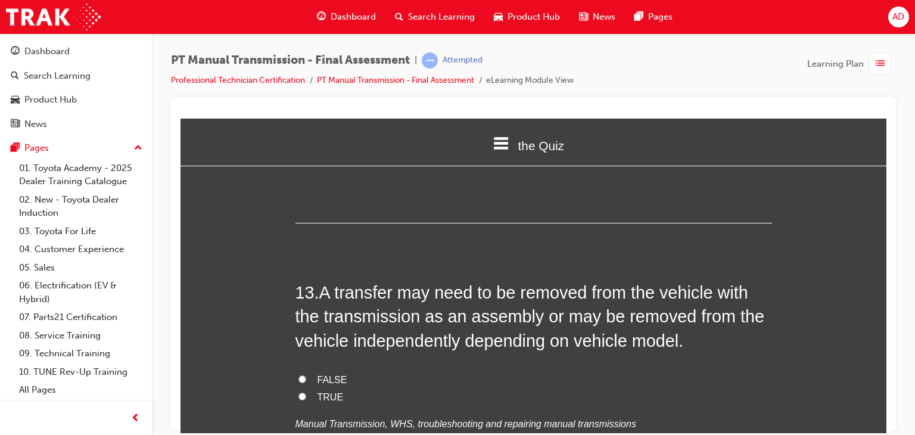
click at [299, 392] on input "TRUE" at bounding box center [303, 396] width 8 height 8
radio input "true"
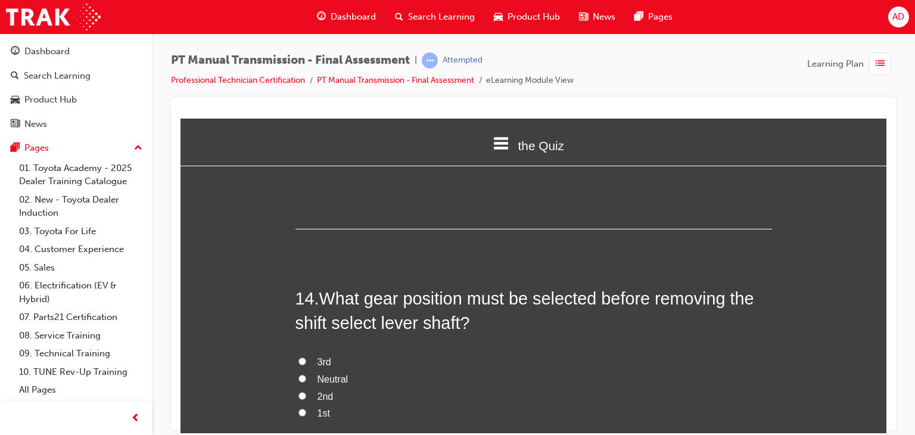
scroll to position [3592, 0]
click at [334, 373] on span "Neutral" at bounding box center [333, 378] width 31 height 10
click at [306, 373] on input "Neutral" at bounding box center [303, 377] width 8 height 8
radio input "true"
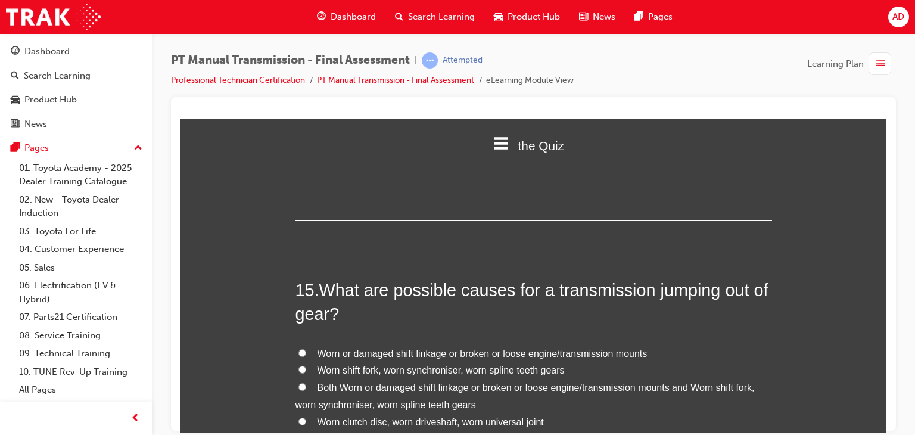
scroll to position [3901, 0]
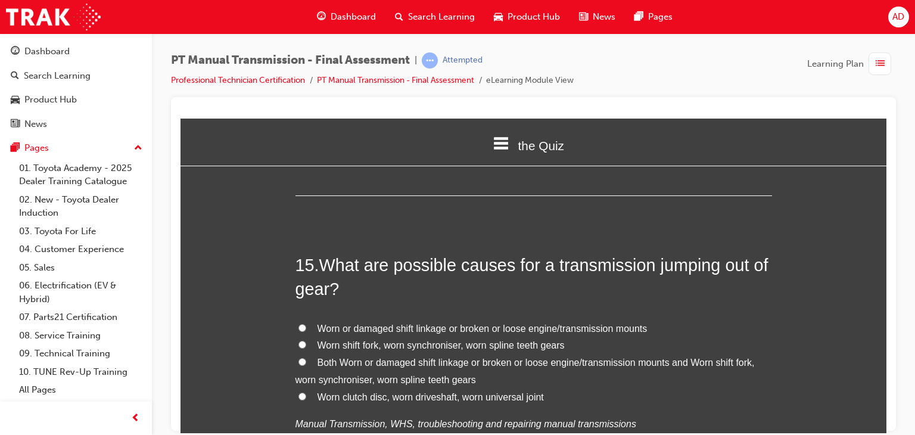
click at [299, 358] on input "Both Worn or damaged shift linkage or broken or loose engine/transmission mount…" at bounding box center [303, 362] width 8 height 8
radio input "true"
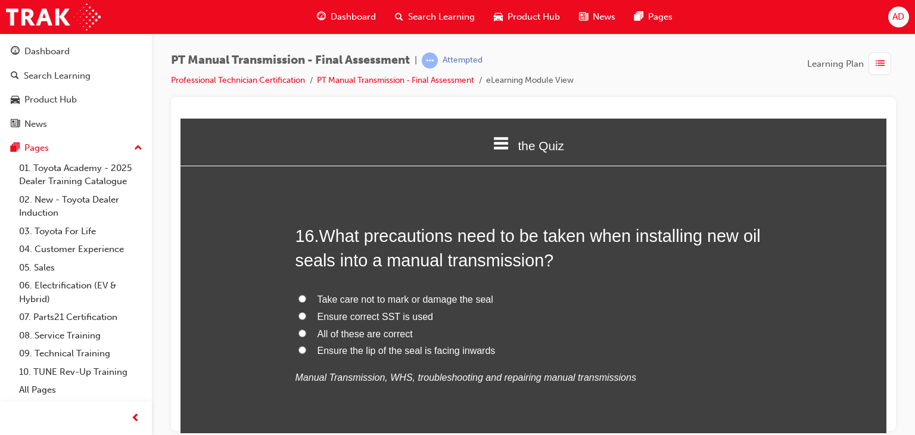
scroll to position [4235, 0]
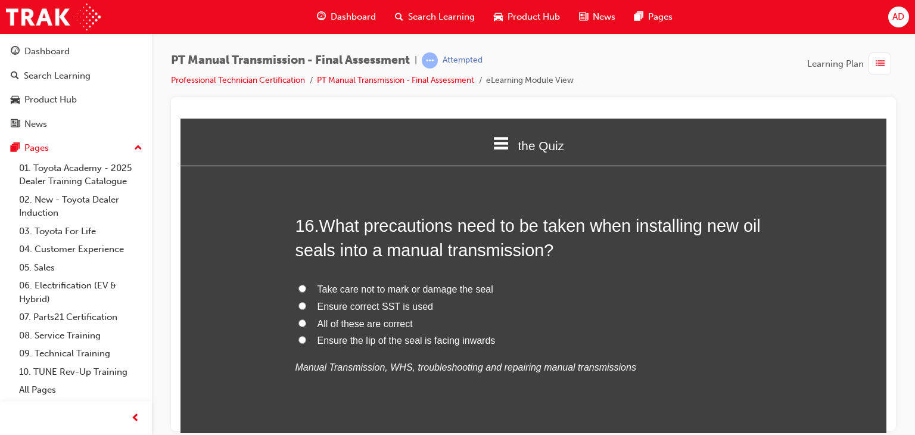
click at [299, 319] on input "All of these are correct" at bounding box center [303, 323] width 8 height 8
radio input "true"
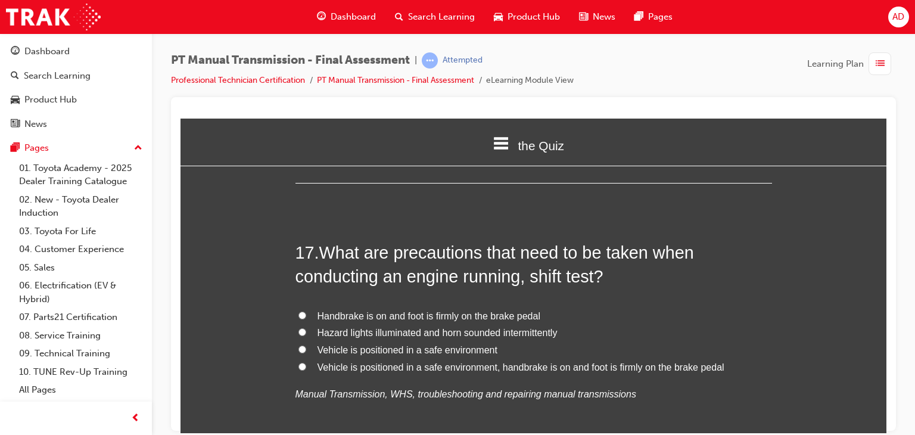
scroll to position [4498, 0]
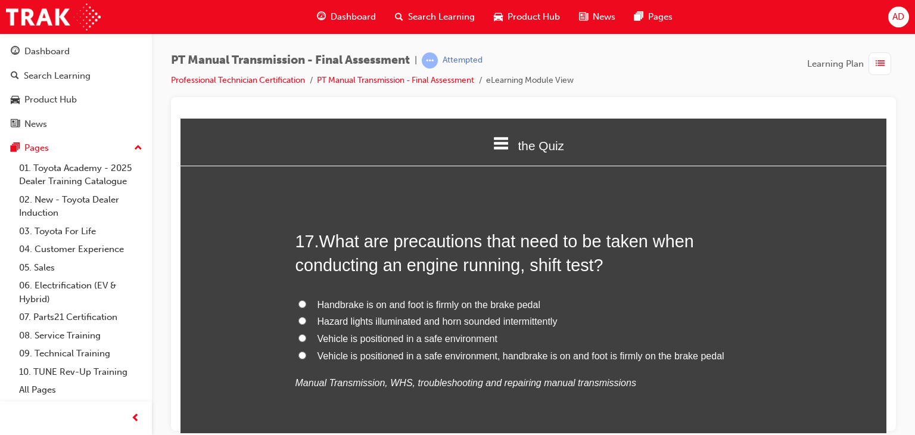
click at [300, 351] on input "Vehicle is positioned in a safe environment, handbrake is on and foot is firmly…" at bounding box center [303, 355] width 8 height 8
radio input "true"
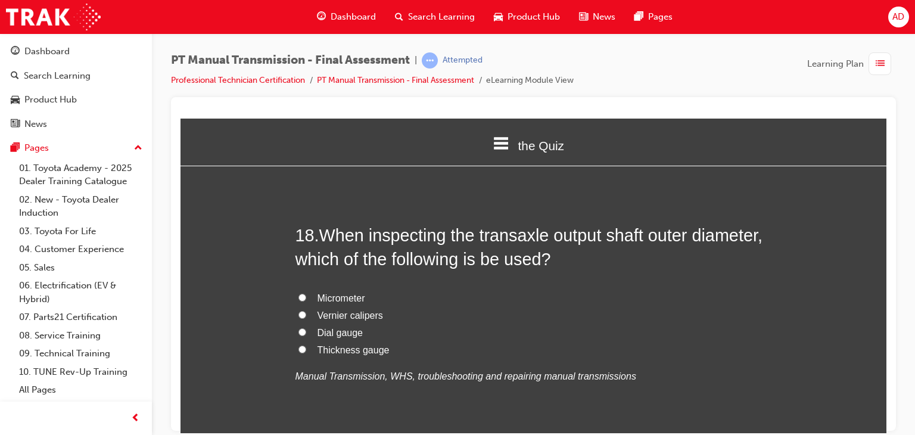
scroll to position [4784, 0]
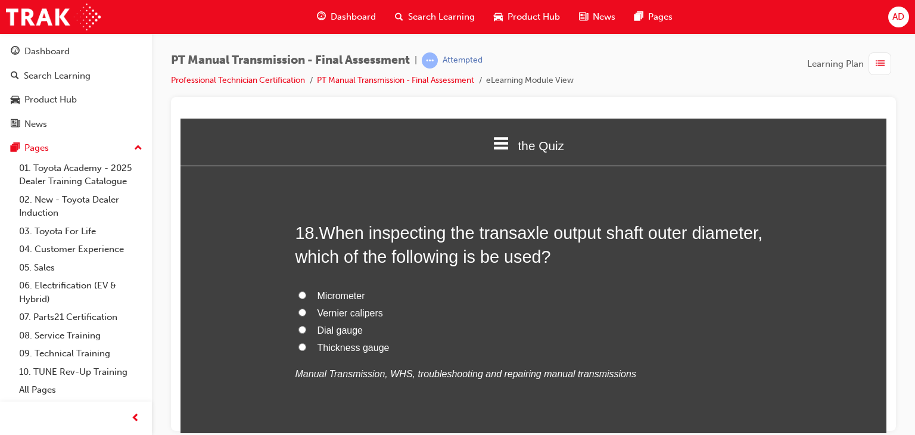
click at [299, 291] on input "Micrometer" at bounding box center [303, 295] width 8 height 8
radio input "true"
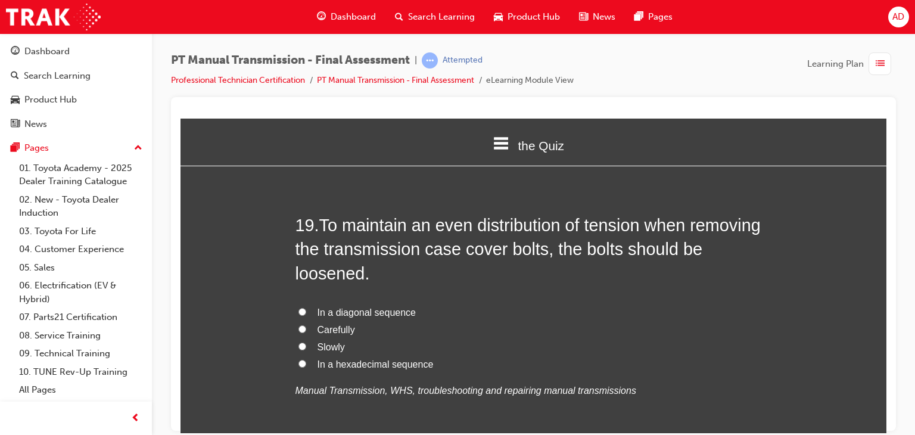
scroll to position [5070, 0]
click at [299, 306] on input "In a diagonal sequence" at bounding box center [303, 310] width 8 height 8
radio input "true"
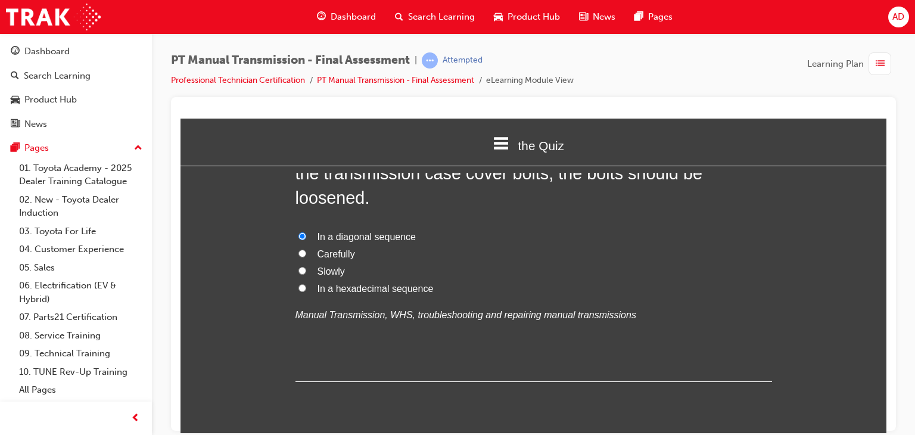
scroll to position [5157, 0]
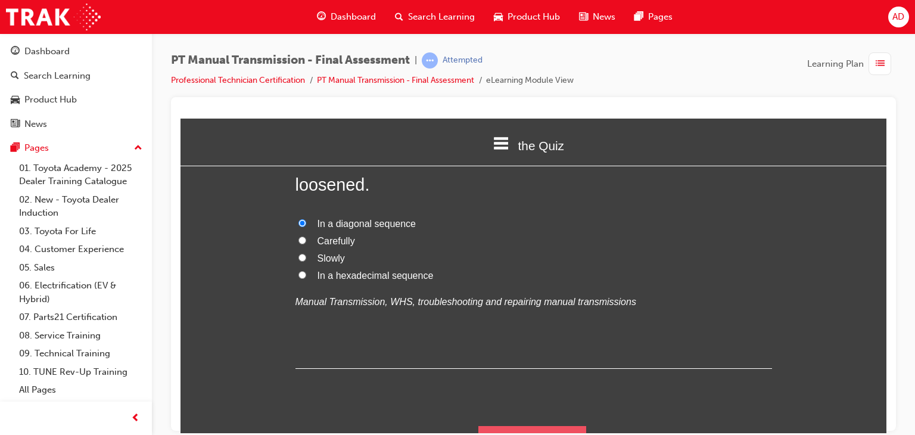
click at [522, 426] on button "Submit Answers" at bounding box center [533, 442] width 108 height 33
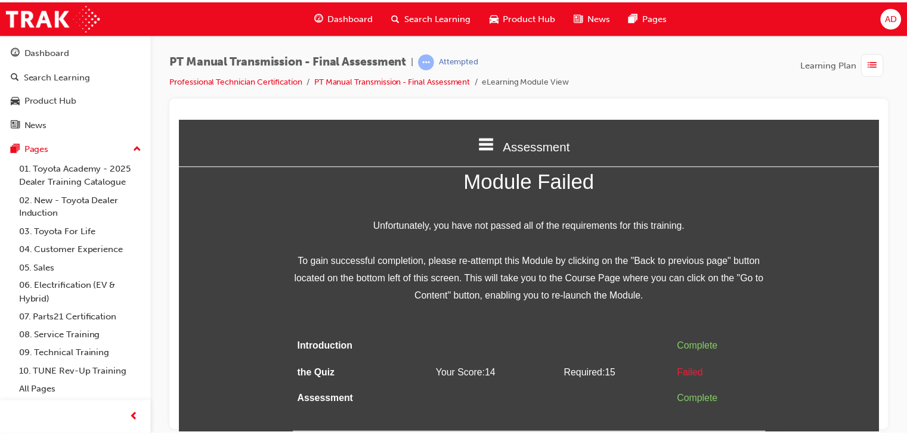
scroll to position [0, 0]
